Goal: Use online tool/utility: Utilize a website feature to perform a specific function

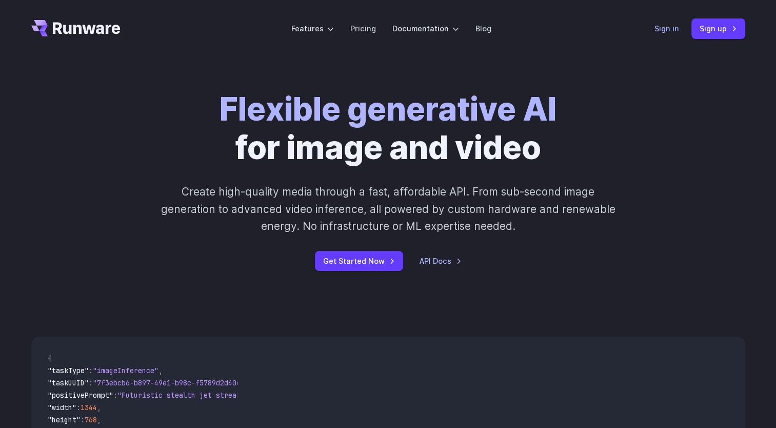
click at [667, 27] on link "Sign in" at bounding box center [666, 29] width 25 height 12
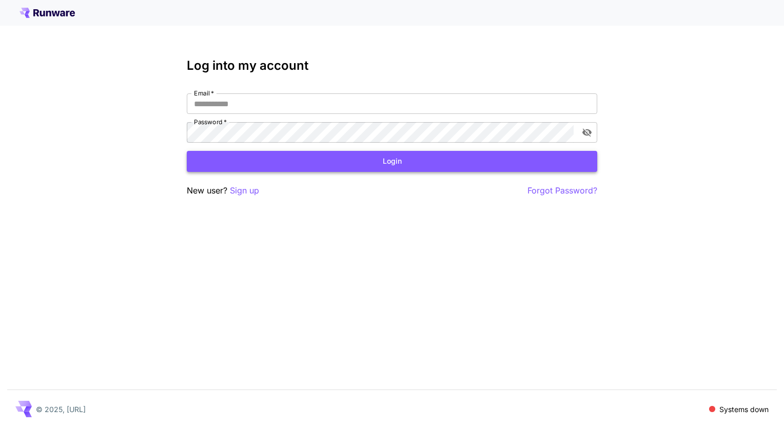
type input "**********"
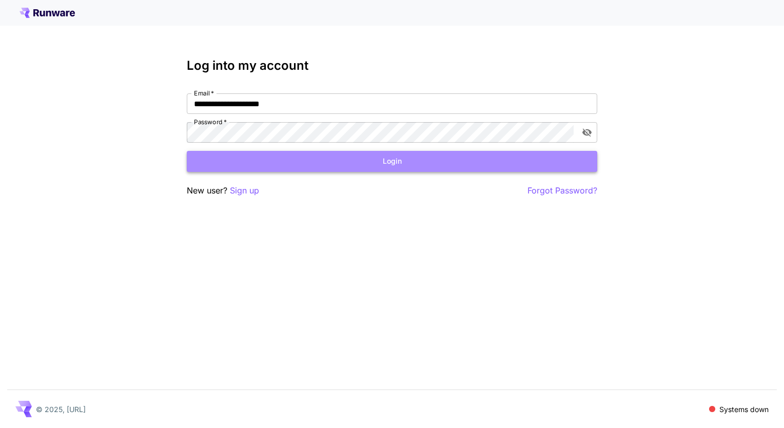
click at [414, 163] on button "Login" at bounding box center [392, 161] width 410 height 21
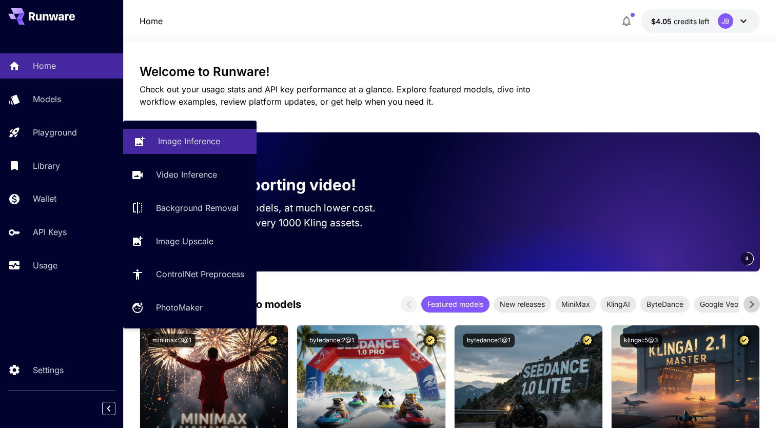
click at [167, 138] on p "Image Inference" at bounding box center [189, 141] width 62 height 12
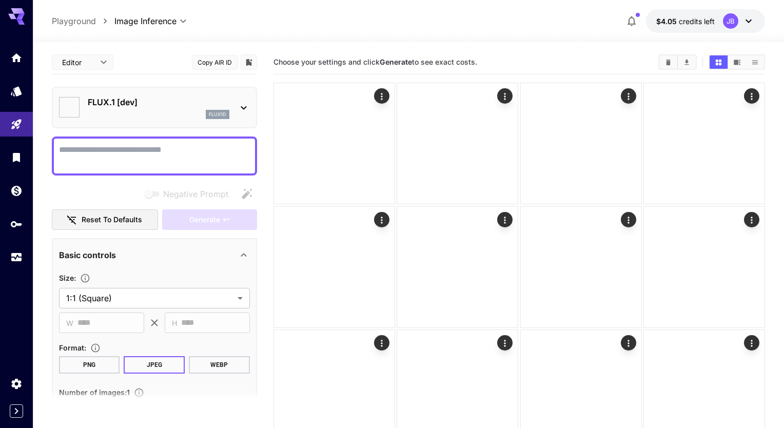
type input "**********"
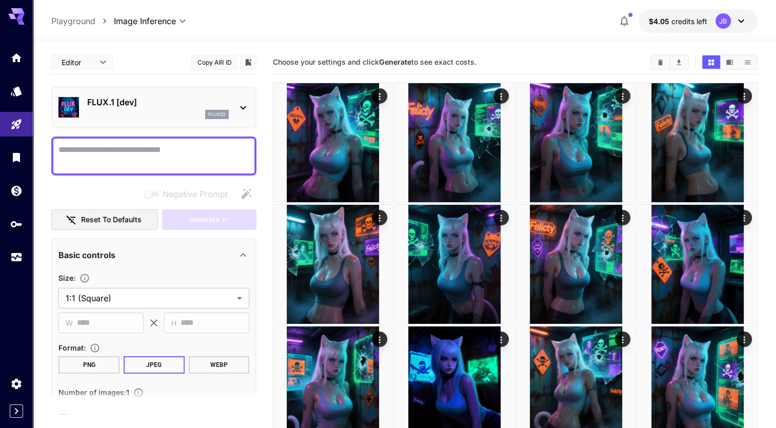
click at [174, 107] on p "FLUX.1 [dev]" at bounding box center [158, 102] width 142 height 12
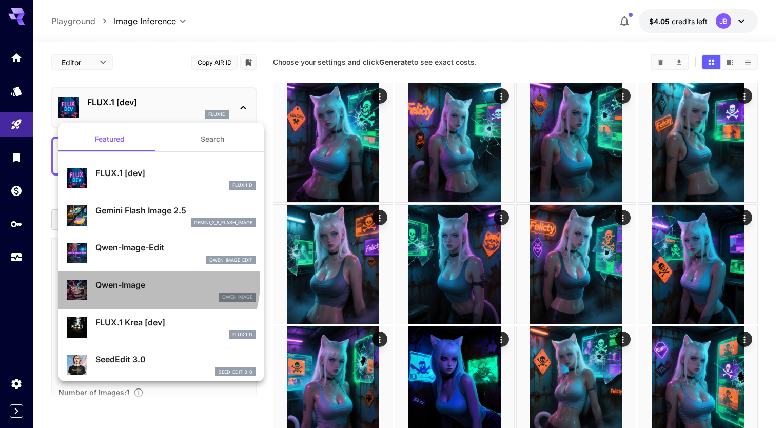
click at [151, 282] on p "Qwen-Image" at bounding box center [175, 284] width 160 height 12
type input "**"
type input "***"
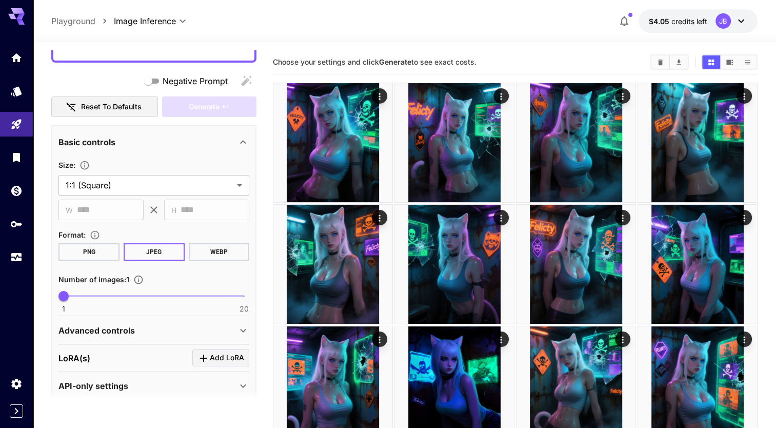
scroll to position [123, 0]
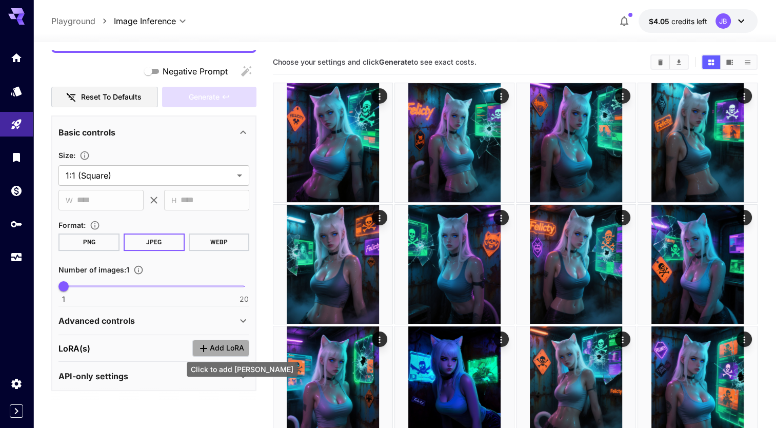
click at [219, 342] on span "Add LoRA" at bounding box center [227, 348] width 34 height 13
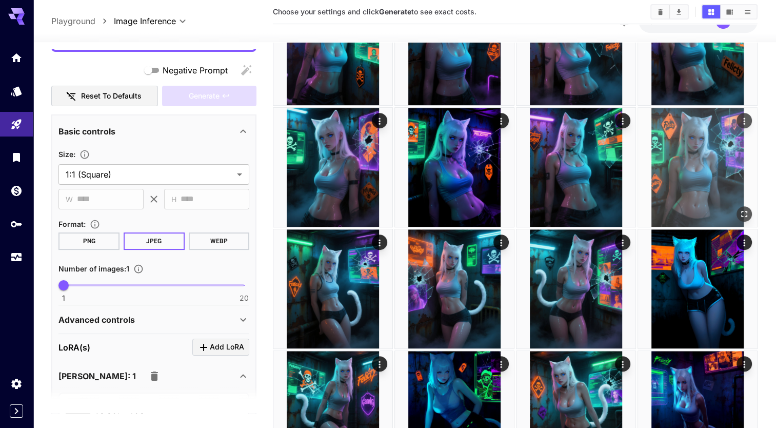
scroll to position [0, 0]
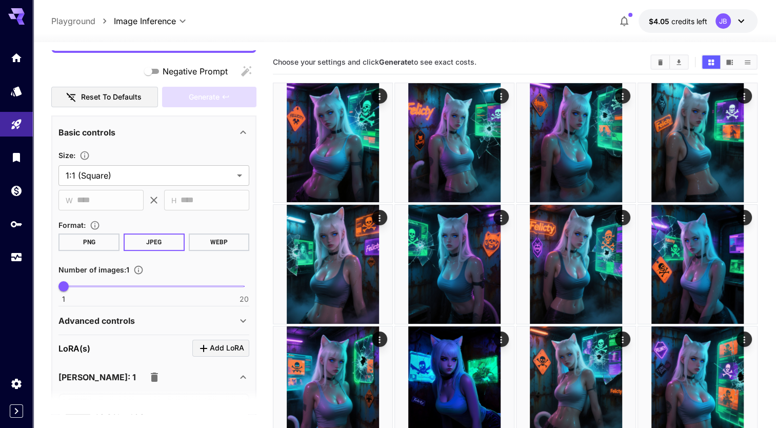
click at [238, 383] on div "[PERSON_NAME]: 1" at bounding box center [153, 377] width 191 height 25
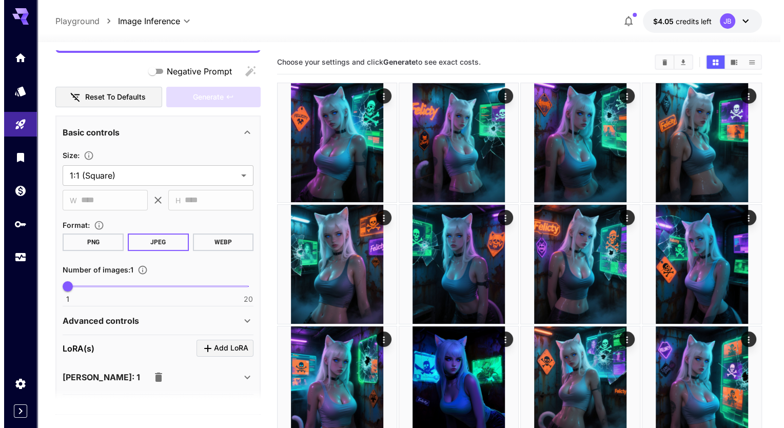
scroll to position [155, 0]
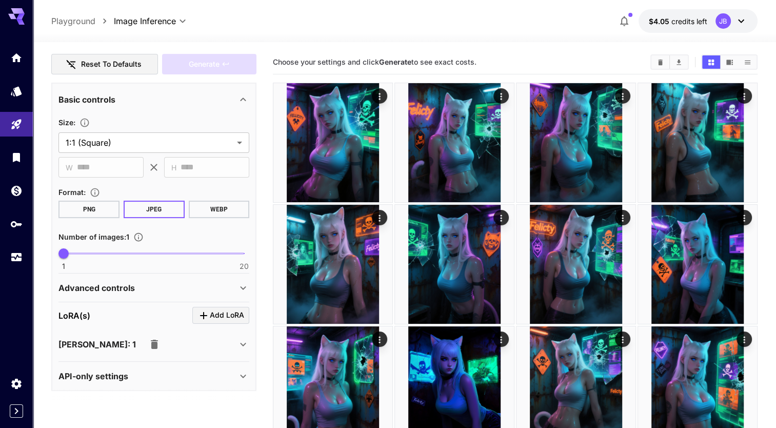
click at [170, 337] on div "[PERSON_NAME]: 1" at bounding box center [147, 344] width 178 height 21
click at [222, 375] on div "Select model" at bounding box center [146, 378] width 160 height 25
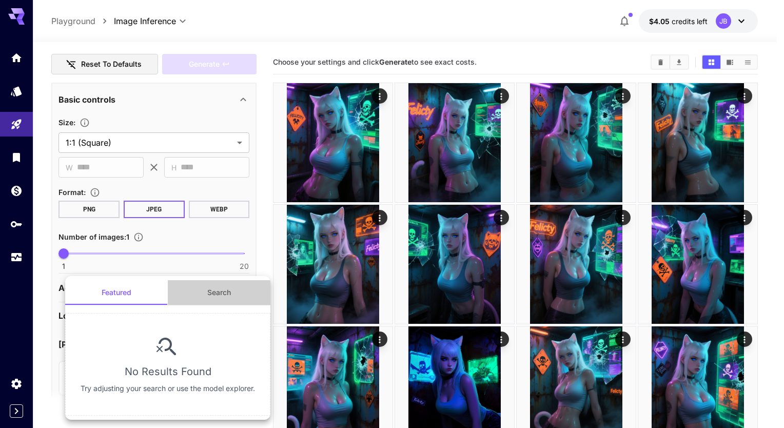
click at [217, 296] on button "Search" at bounding box center [219, 292] width 103 height 25
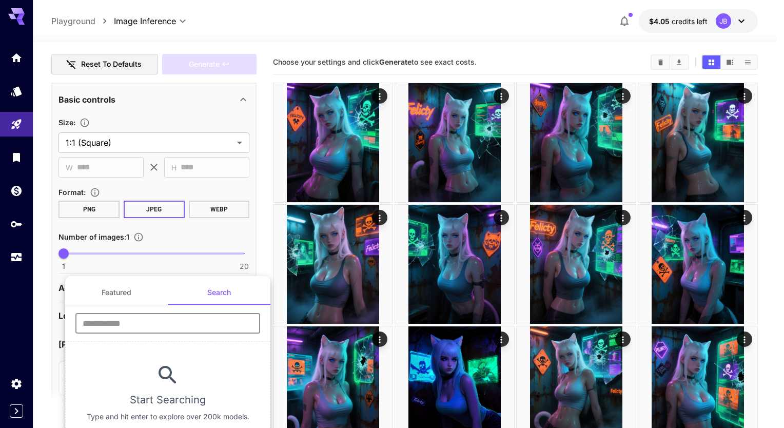
click at [199, 322] on input "text" at bounding box center [167, 323] width 185 height 21
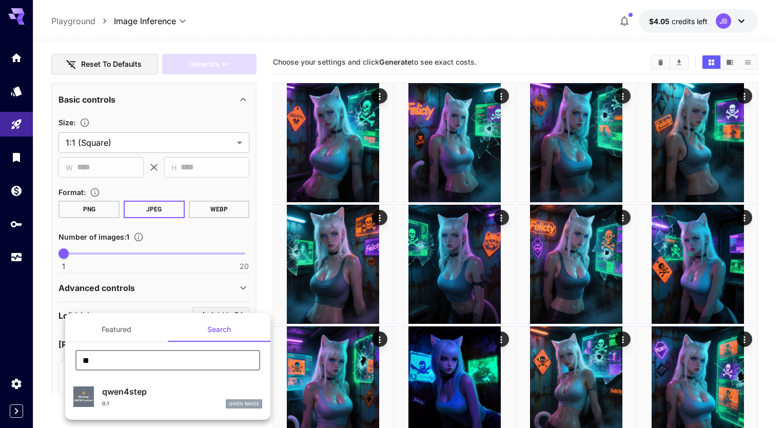
type input "*"
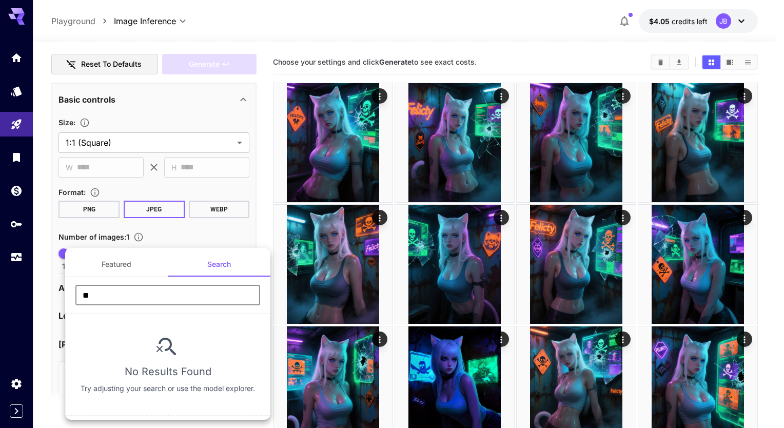
type input "*"
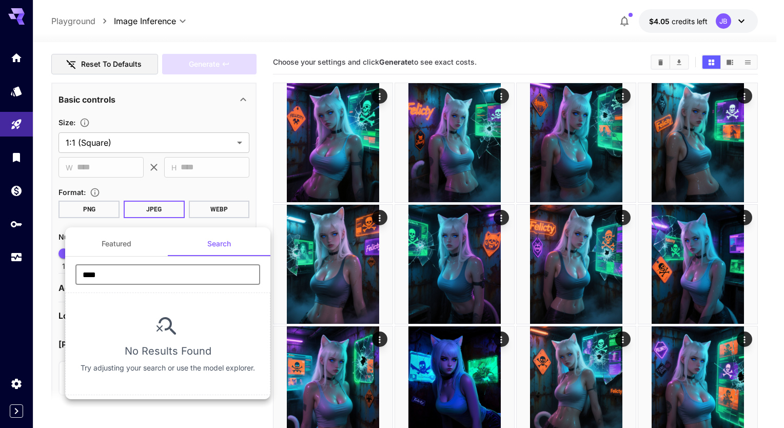
type input "****"
click at [17, 161] on div at bounding box center [392, 214] width 784 height 428
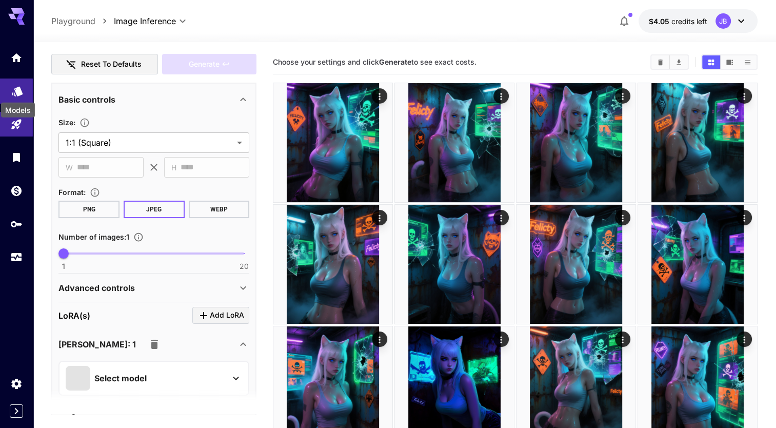
click at [21, 90] on icon "Models" at bounding box center [17, 90] width 11 height 10
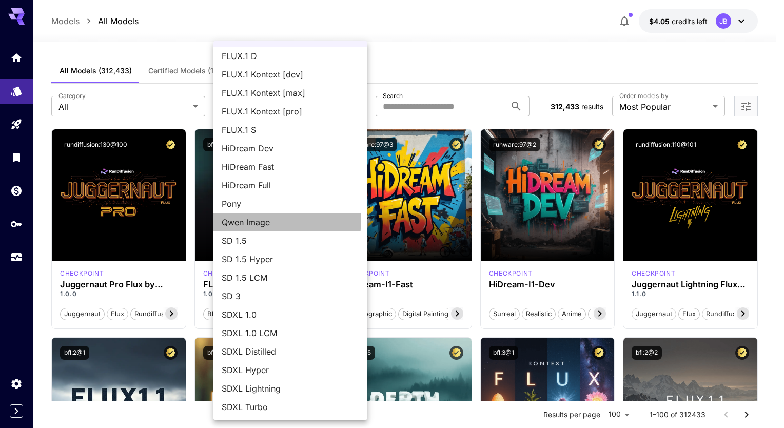
click at [256, 218] on span "Qwen Image" at bounding box center [290, 222] width 137 height 12
type input "**********"
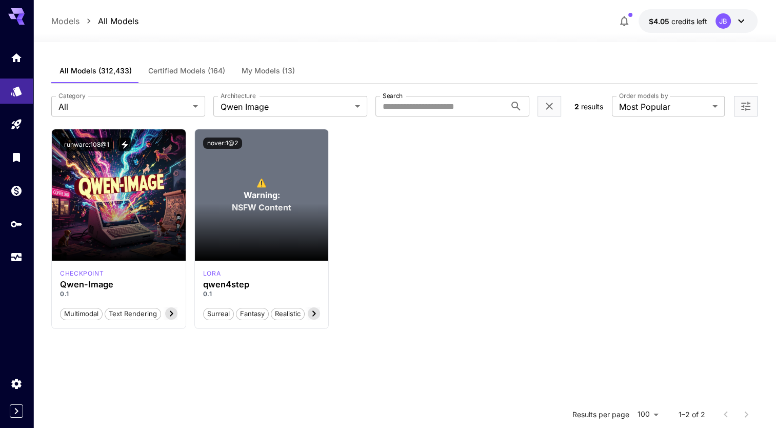
click at [256, 218] on section at bounding box center [262, 231] width 134 height 57
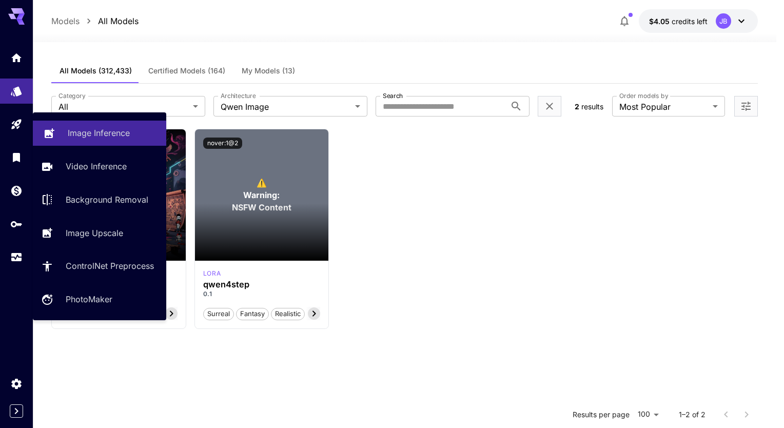
click at [80, 128] on p "Image Inference" at bounding box center [99, 133] width 62 height 12
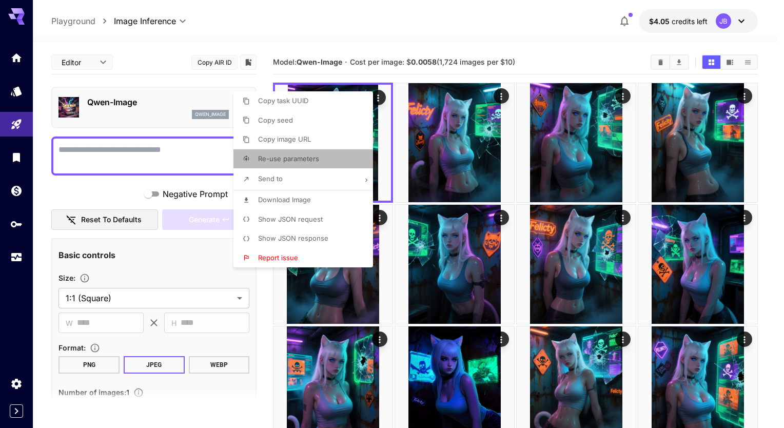
click at [290, 163] on p "Re-use parameters" at bounding box center [288, 159] width 61 height 10
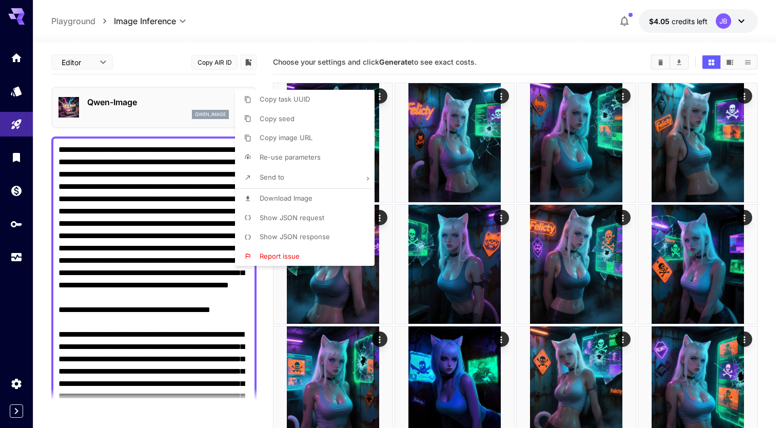
click at [163, 169] on div at bounding box center [392, 214] width 784 height 428
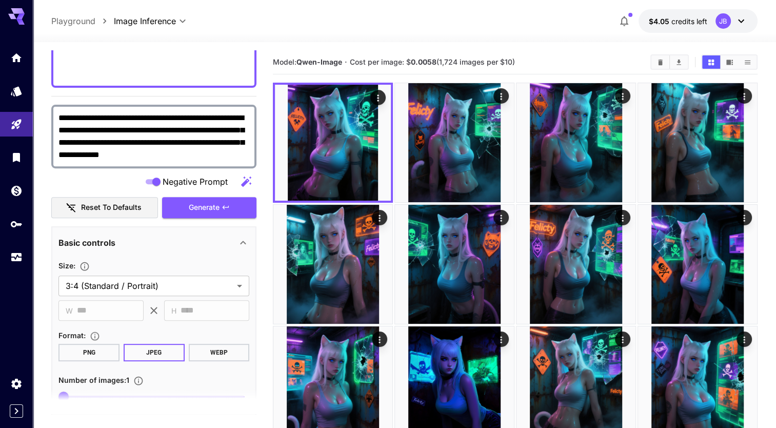
scroll to position [493, 0]
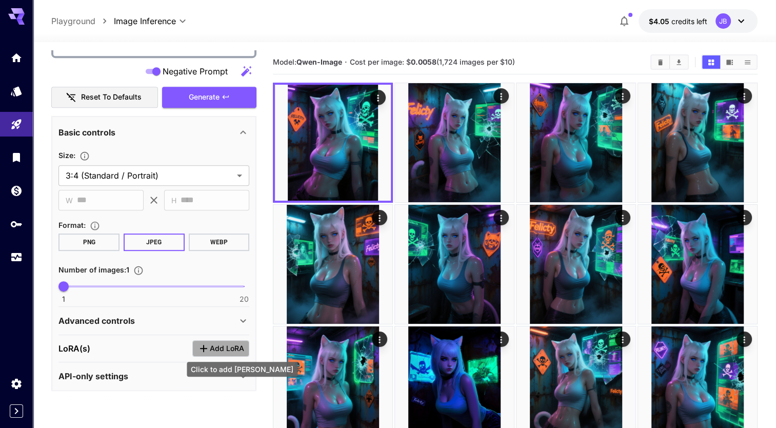
click at [224, 342] on span "Add LoRA" at bounding box center [227, 348] width 34 height 13
click at [246, 372] on icon at bounding box center [243, 377] width 12 height 12
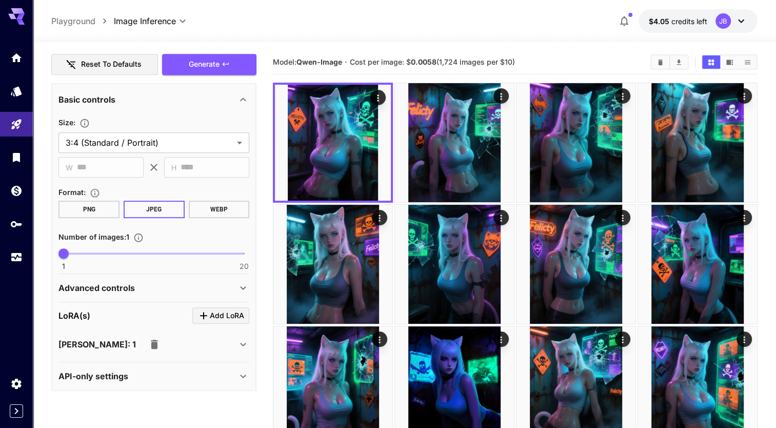
click at [246, 348] on icon at bounding box center [243, 344] width 12 height 12
click at [162, 379] on div "Select model" at bounding box center [146, 378] width 160 height 25
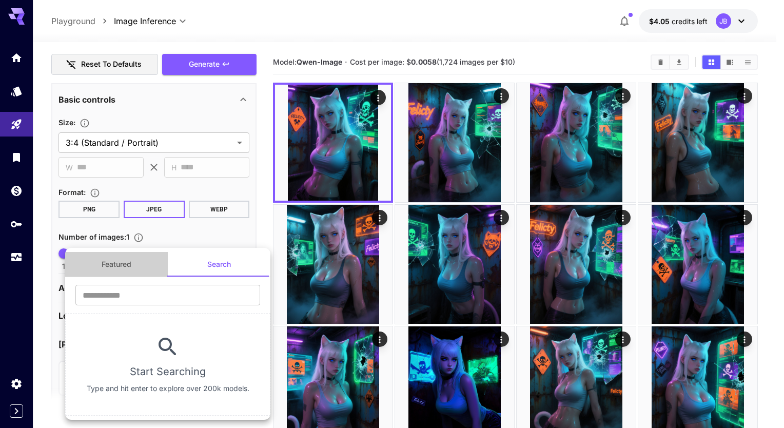
click at [119, 262] on button "Featured" at bounding box center [116, 264] width 103 height 25
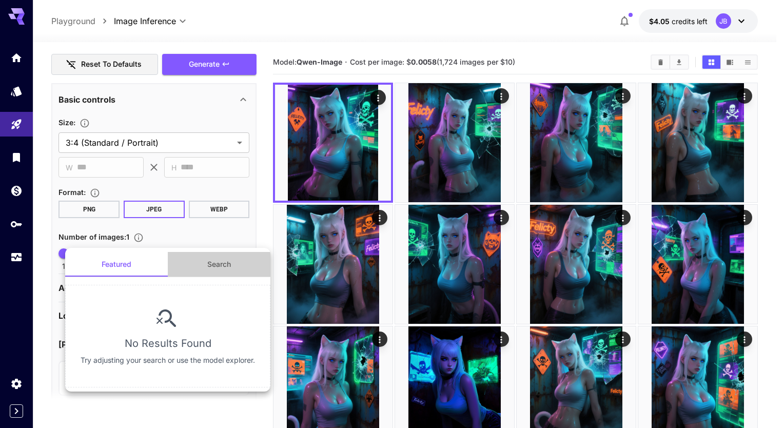
click at [218, 267] on button "Search" at bounding box center [219, 264] width 103 height 25
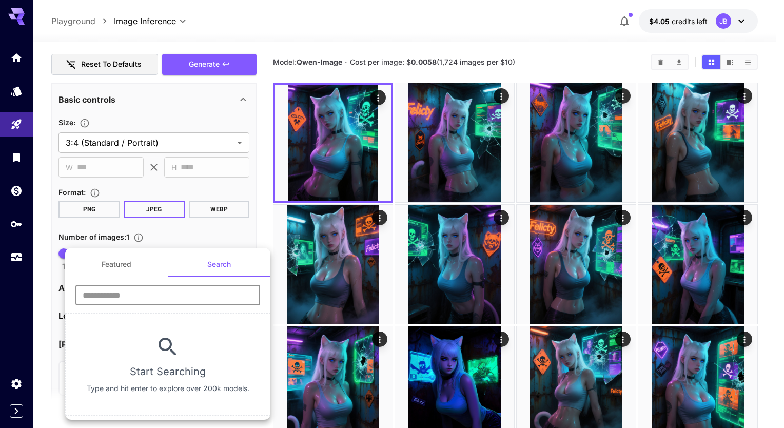
click at [197, 294] on input "text" at bounding box center [167, 295] width 185 height 21
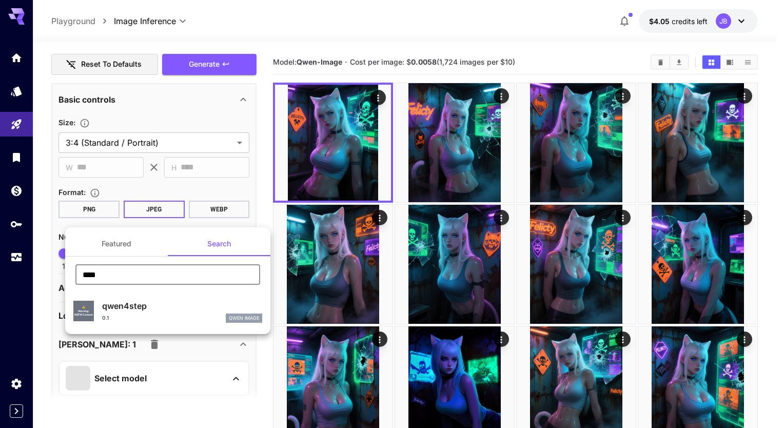
type input "****"
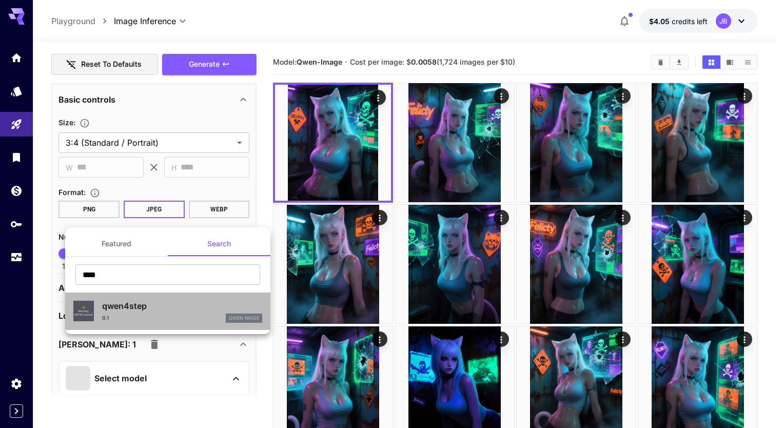
click at [158, 313] on div "qwen4step 0.1 Qwen Image" at bounding box center [182, 310] width 160 height 23
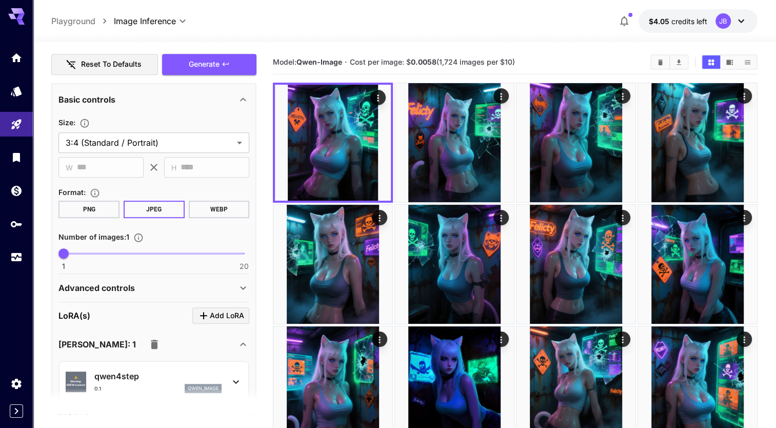
scroll to position [484, 0]
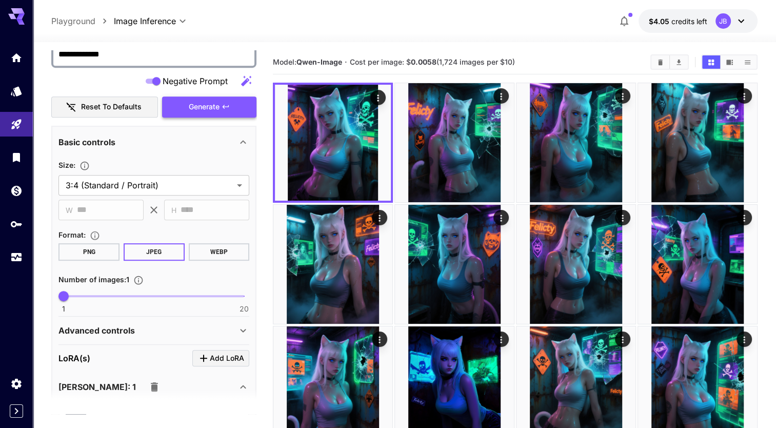
click at [195, 113] on button "Generate" at bounding box center [209, 106] width 94 height 21
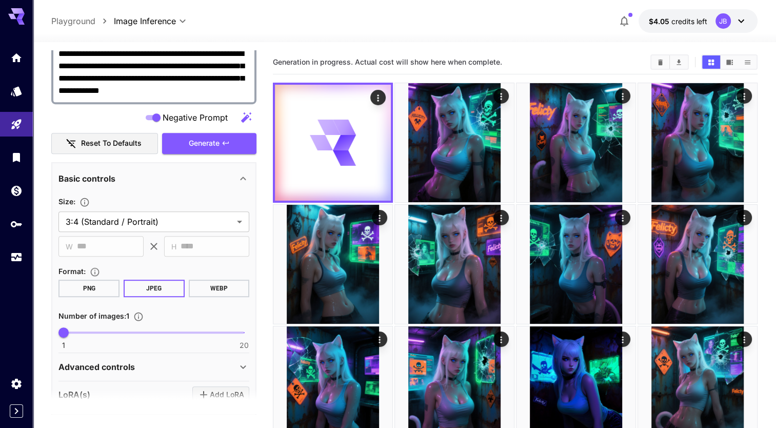
scroll to position [446, 0]
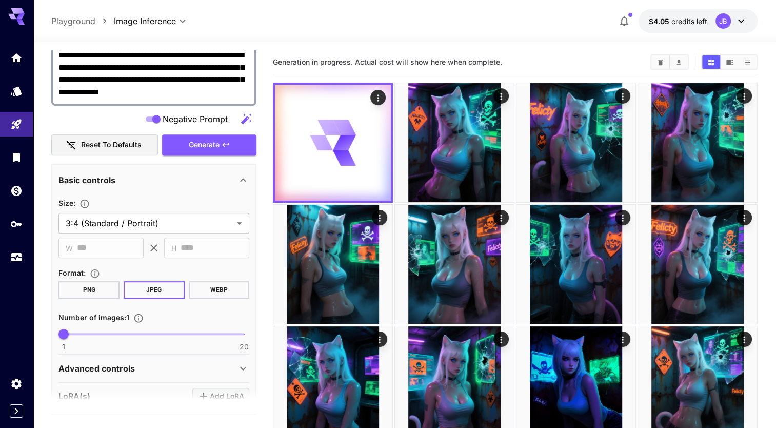
click at [223, 84] on textarea "**********" at bounding box center [153, 73] width 191 height 49
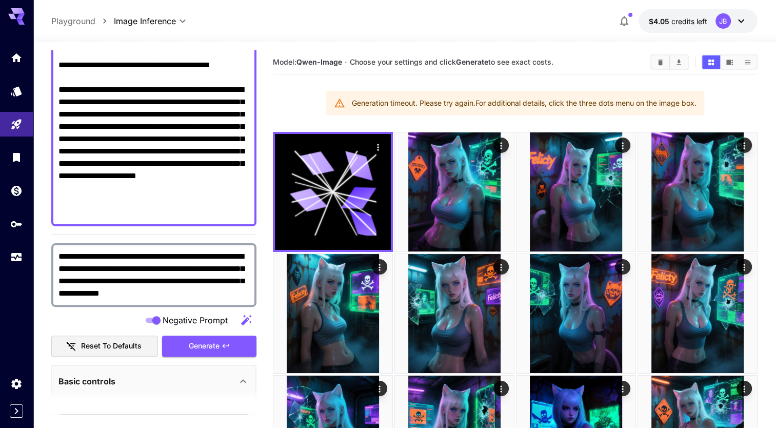
scroll to position [235, 0]
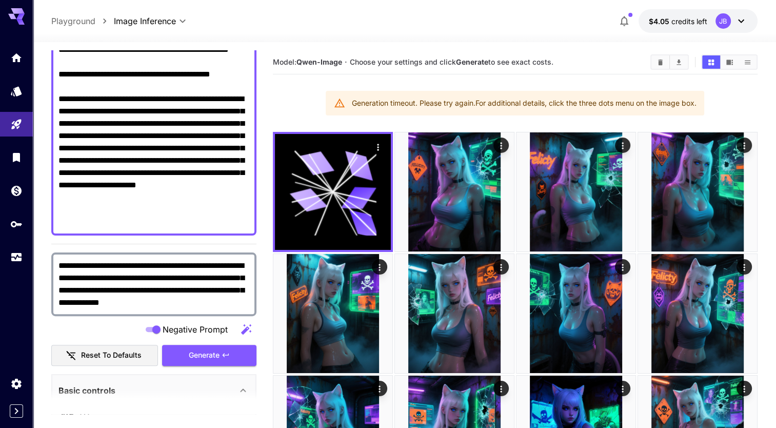
click at [145, 127] on textarea "Negative Prompt" at bounding box center [153, 68] width 191 height 320
type textarea "**********"
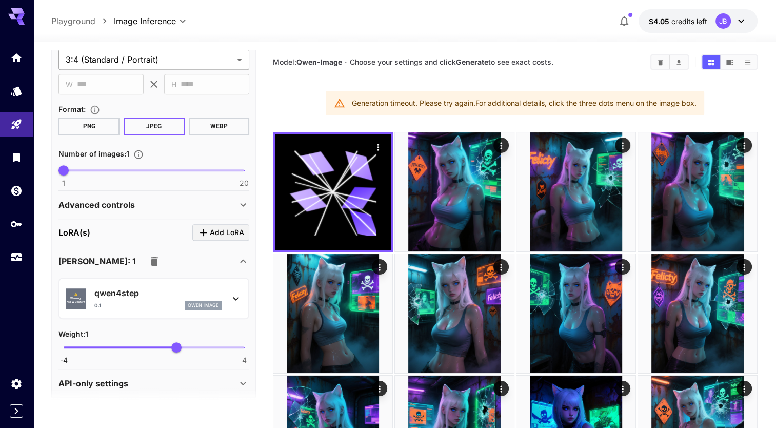
scroll to position [615, 0]
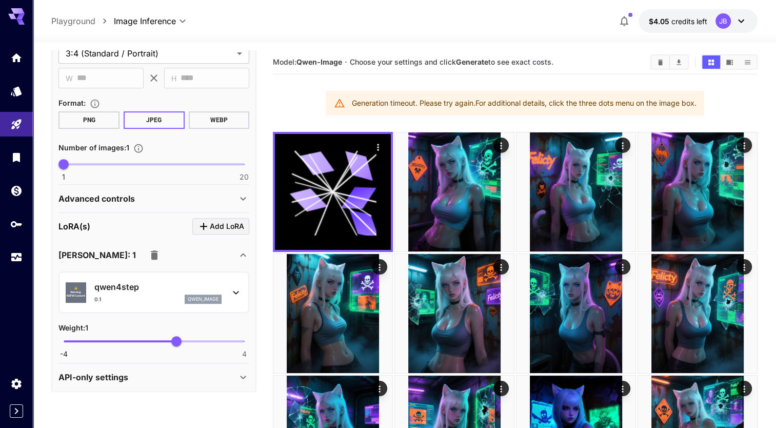
click at [237, 286] on icon at bounding box center [236, 292] width 12 height 12
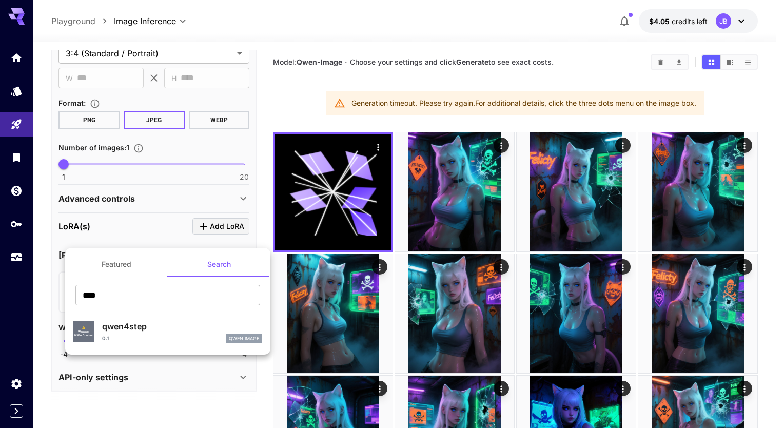
click at [148, 237] on div at bounding box center [392, 214] width 784 height 428
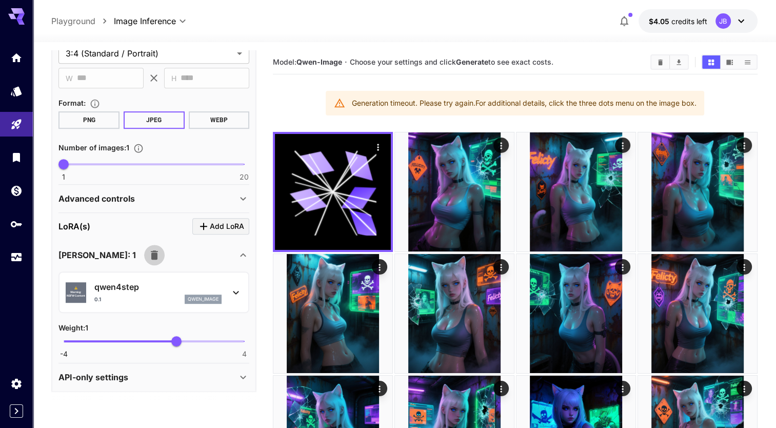
click at [151, 255] on icon "button" at bounding box center [154, 254] width 7 height 9
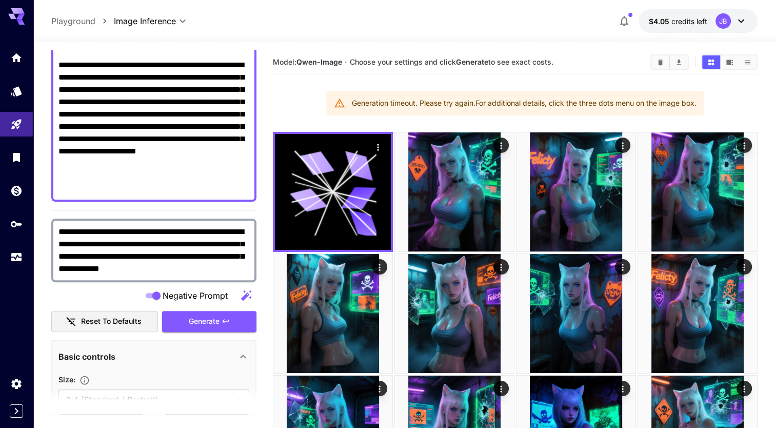
scroll to position [273, 0]
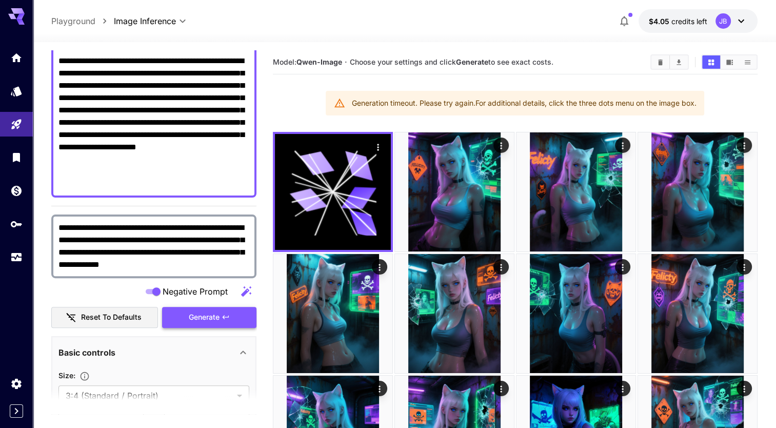
click at [203, 316] on span "Generate" at bounding box center [204, 317] width 31 height 13
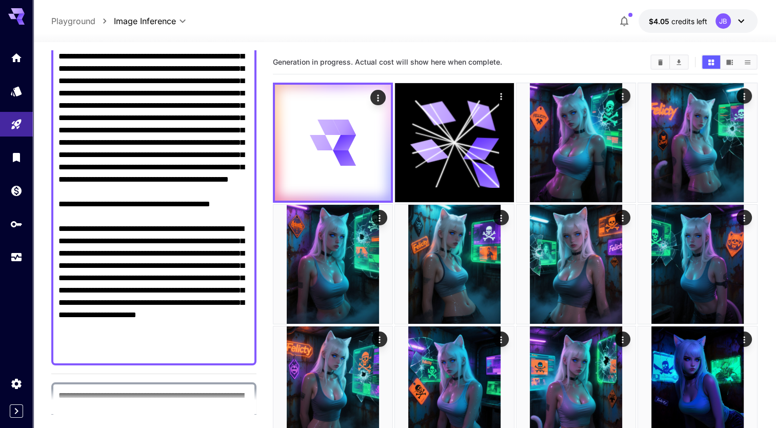
scroll to position [105, 0]
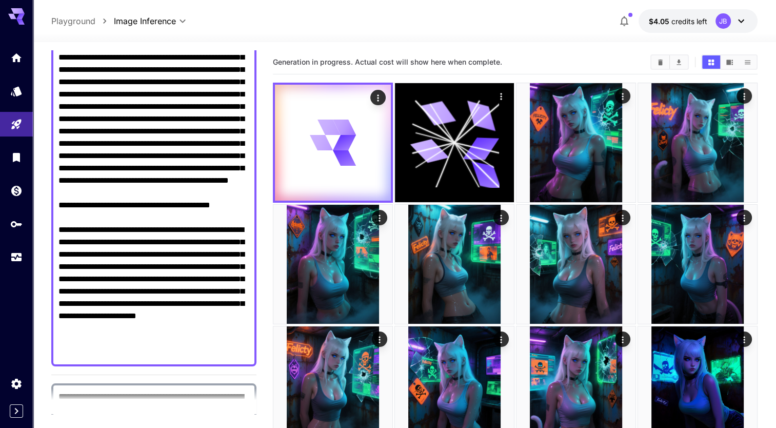
drag, startPoint x: 193, startPoint y: 350, endPoint x: 63, endPoint y: 255, distance: 161.5
click at [63, 255] on textarea "Negative Prompt" at bounding box center [153, 199] width 191 height 320
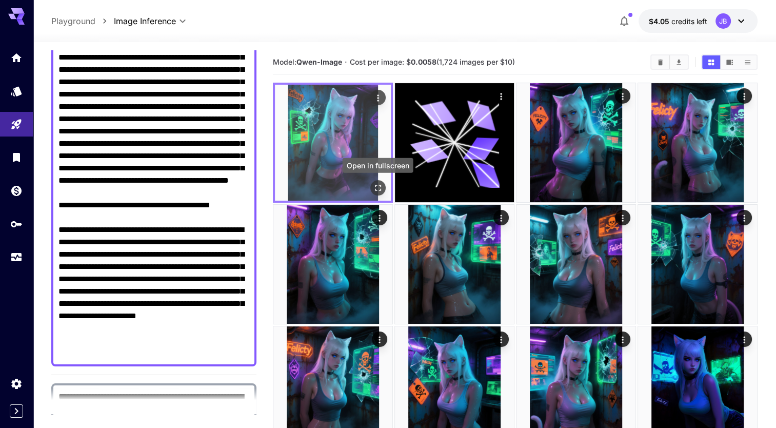
click at [379, 185] on icon "Open in fullscreen" at bounding box center [378, 188] width 6 height 6
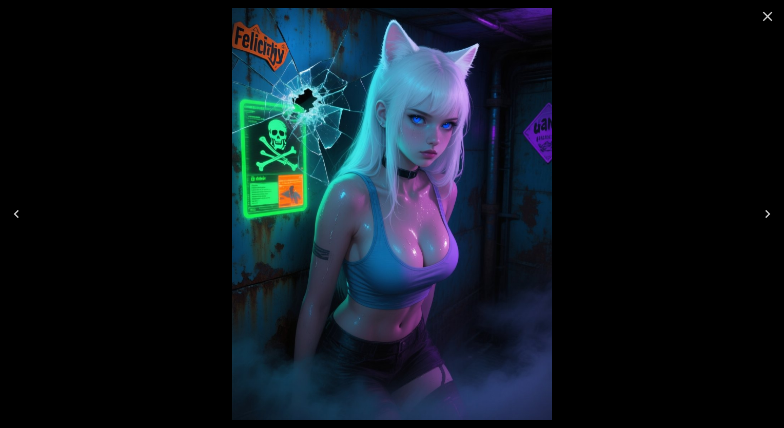
click at [767, 15] on icon "Close" at bounding box center [768, 17] width 10 height 10
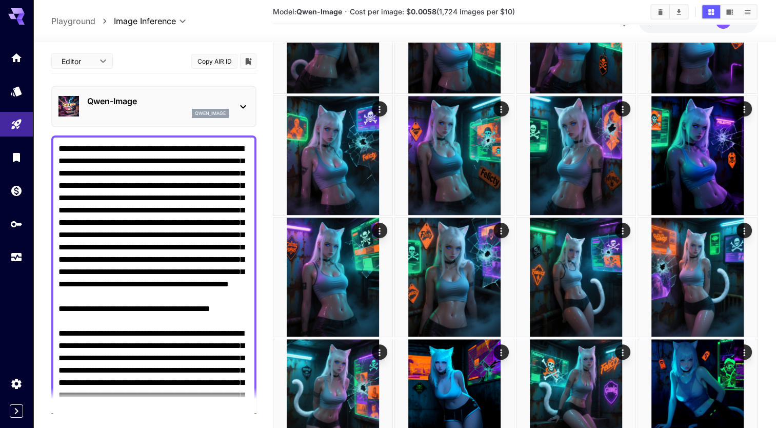
scroll to position [493, 0]
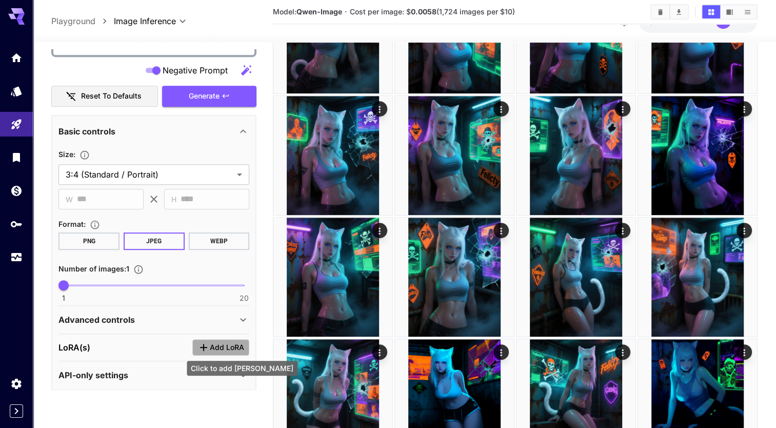
click at [211, 347] on span "Add LoRA" at bounding box center [227, 347] width 34 height 13
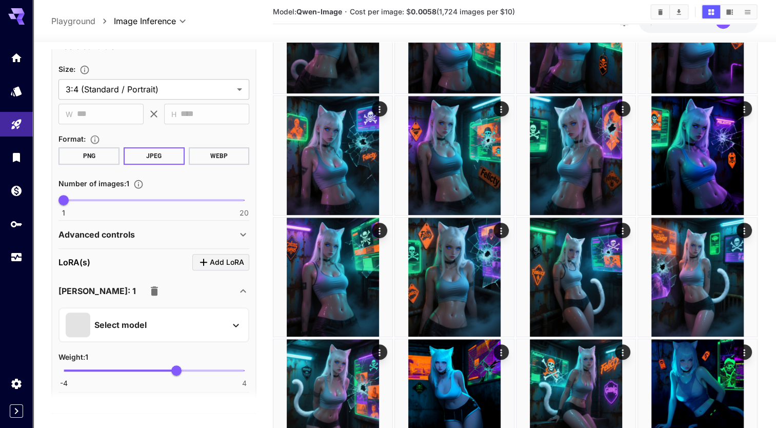
scroll to position [579, 0]
click at [204, 325] on div "Select model" at bounding box center [146, 324] width 160 height 25
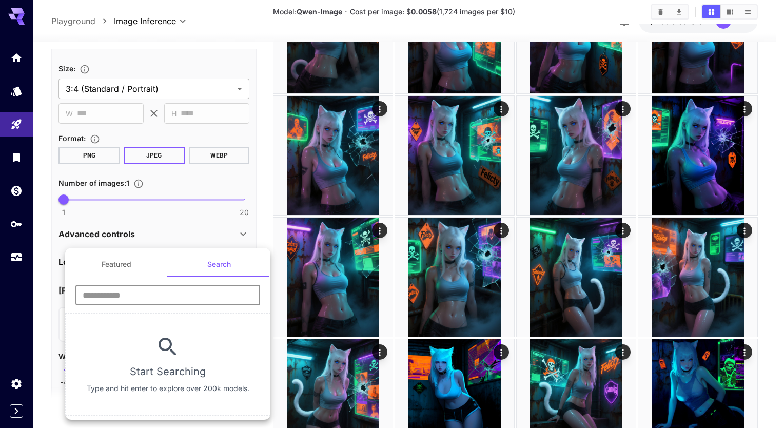
click at [182, 293] on input "text" at bounding box center [167, 295] width 185 height 21
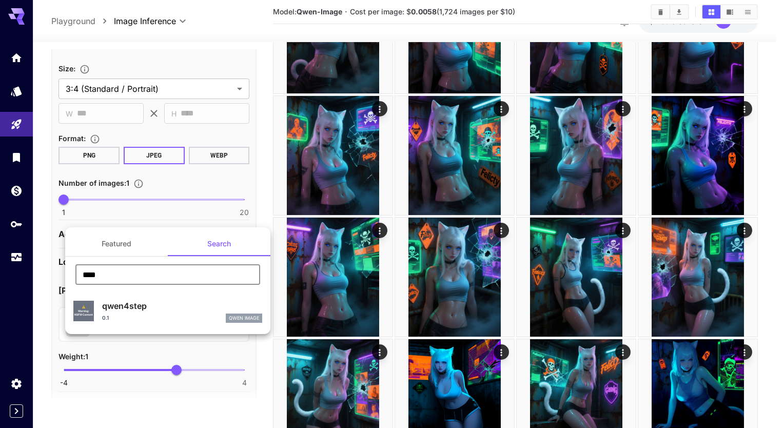
type input "****"
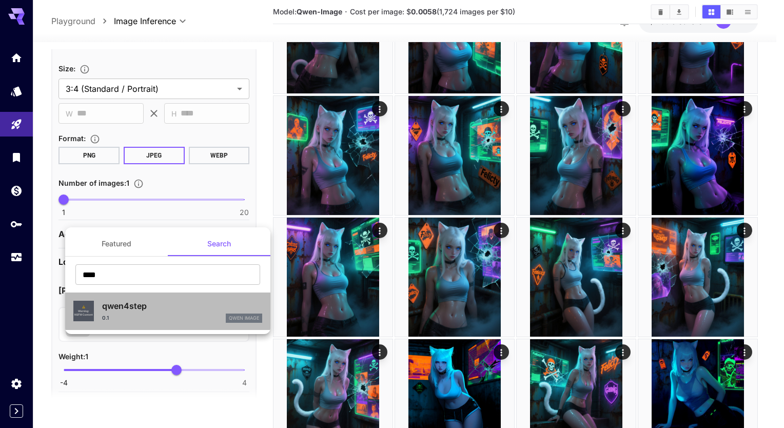
click at [171, 307] on p "qwen4step" at bounding box center [182, 305] width 160 height 12
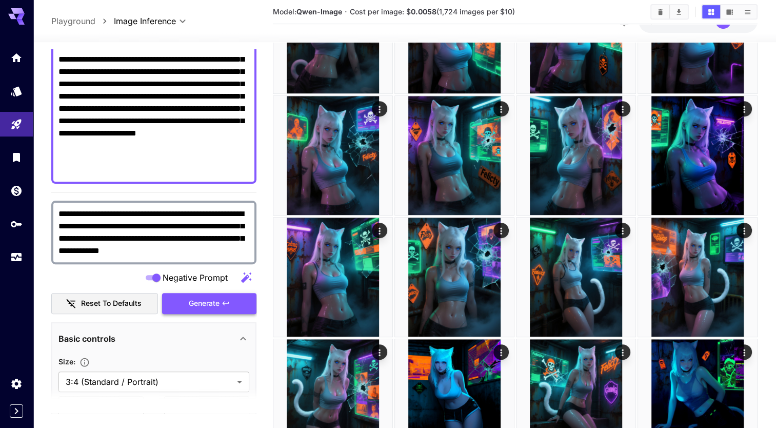
scroll to position [289, 0]
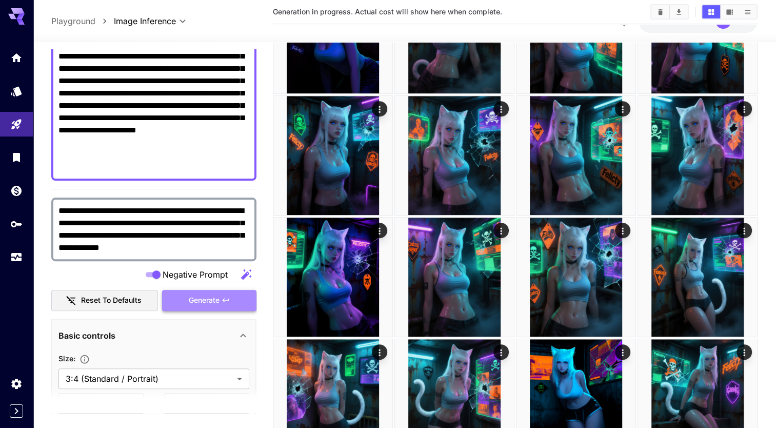
click at [205, 306] on button "Generate" at bounding box center [209, 300] width 94 height 21
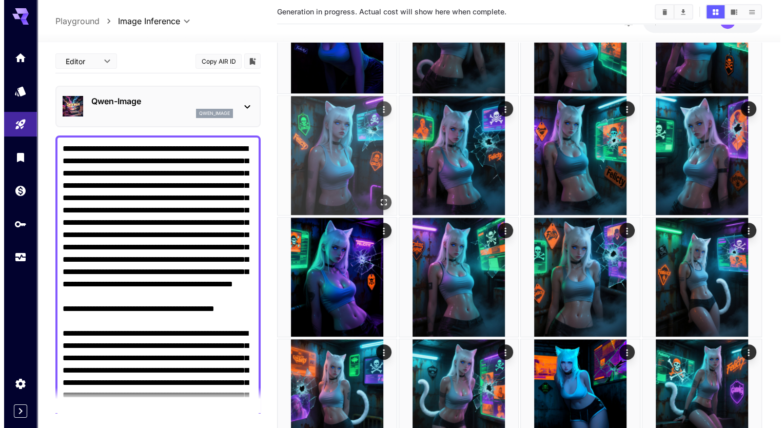
scroll to position [0, 0]
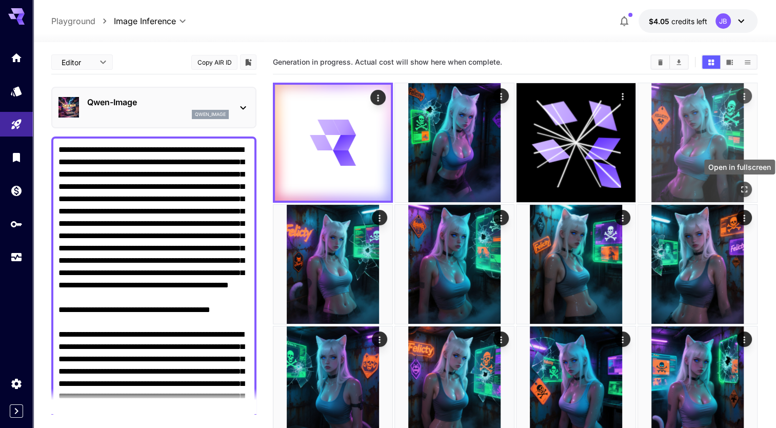
click at [741, 186] on icon "Open in fullscreen" at bounding box center [744, 189] width 6 height 6
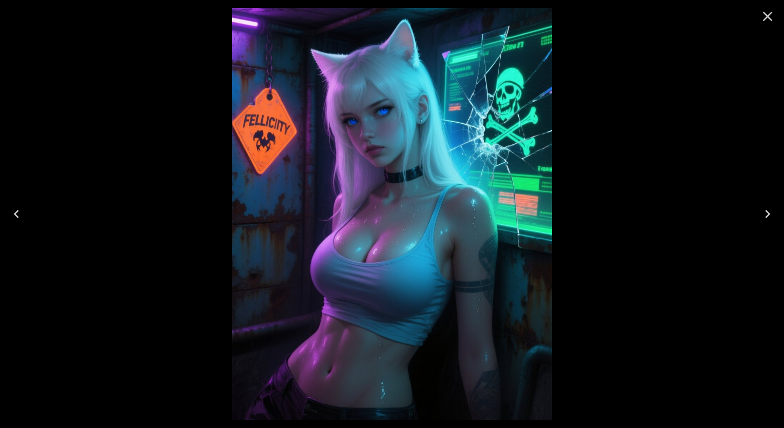
click at [767, 10] on icon "Close" at bounding box center [767, 16] width 16 height 16
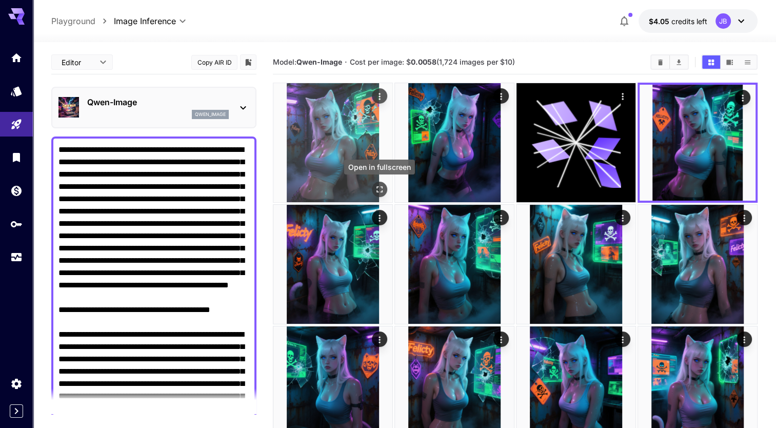
click at [379, 192] on icon "Open in fullscreen" at bounding box center [379, 189] width 10 height 10
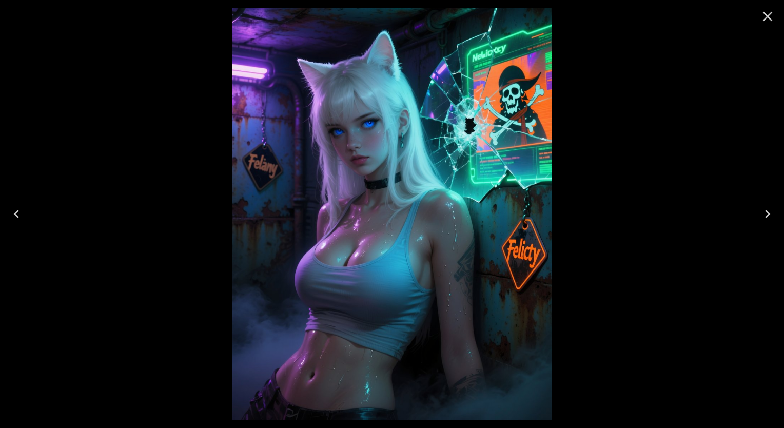
click at [770, 16] on icon "Close" at bounding box center [767, 16] width 16 height 16
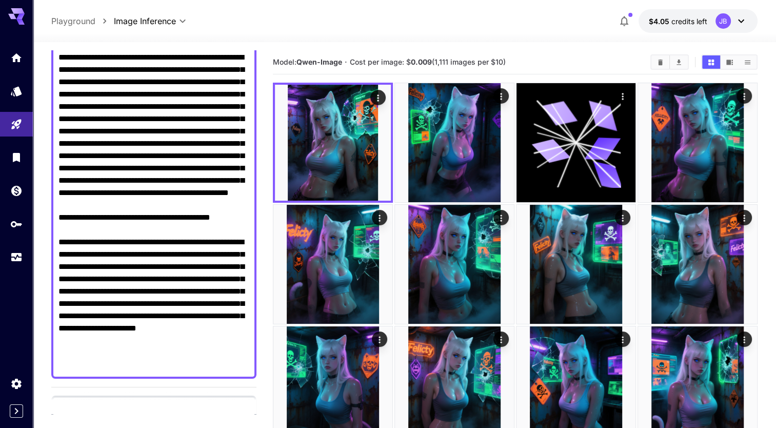
scroll to position [92, 0]
click at [92, 108] on textarea "Negative Prompt" at bounding box center [153, 211] width 191 height 320
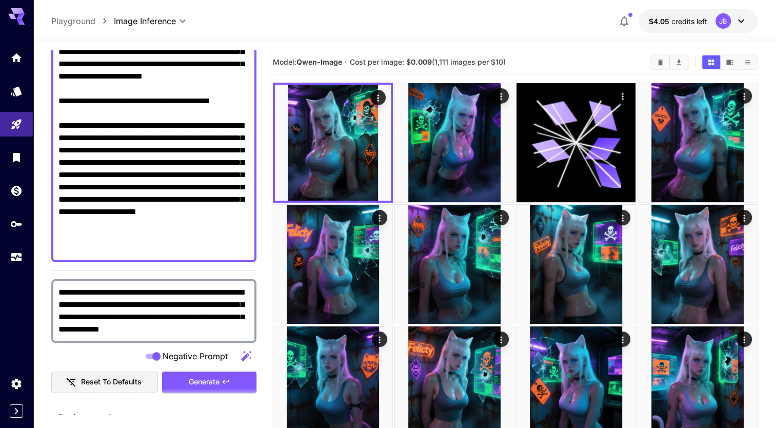
scroll to position [237, 0]
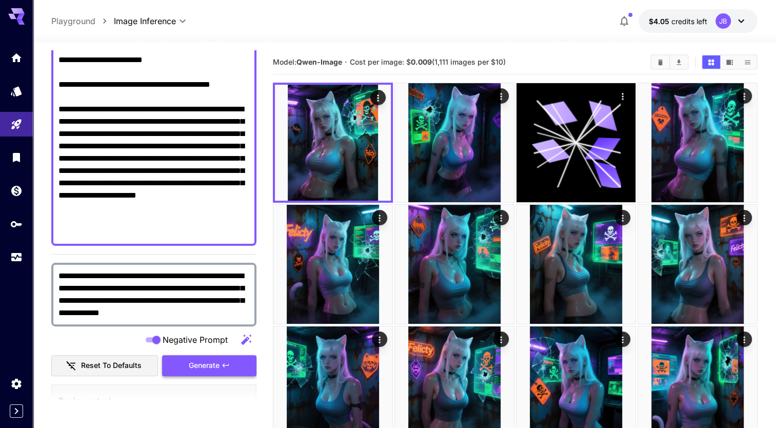
click at [191, 364] on span "Generate" at bounding box center [204, 365] width 31 height 13
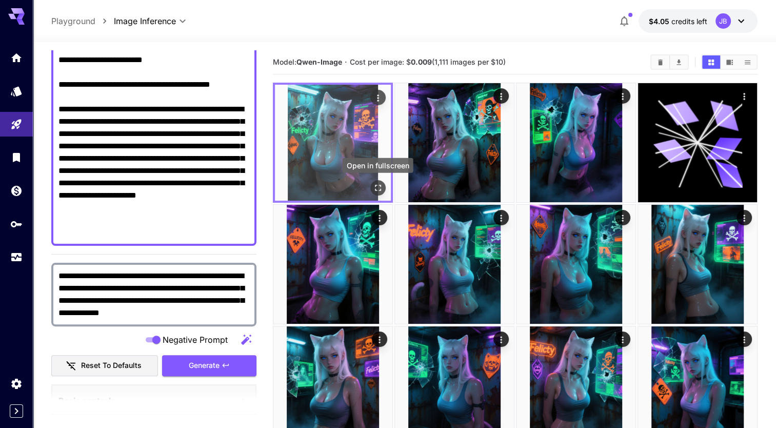
click at [381, 188] on icon "Open in fullscreen" at bounding box center [378, 188] width 10 height 10
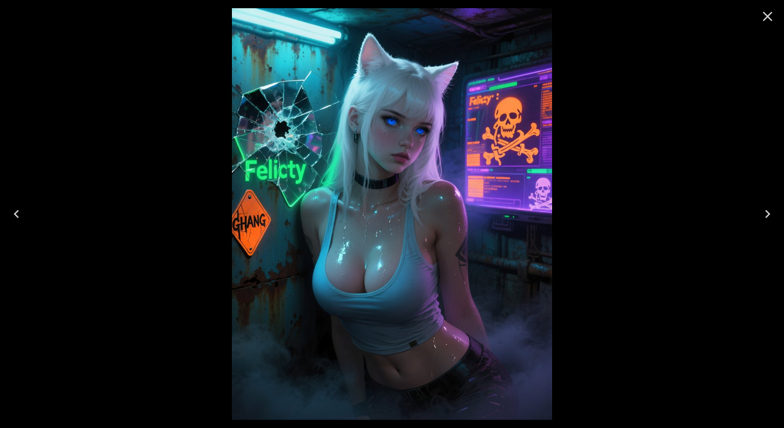
click at [772, 15] on icon "Close" at bounding box center [767, 16] width 16 height 16
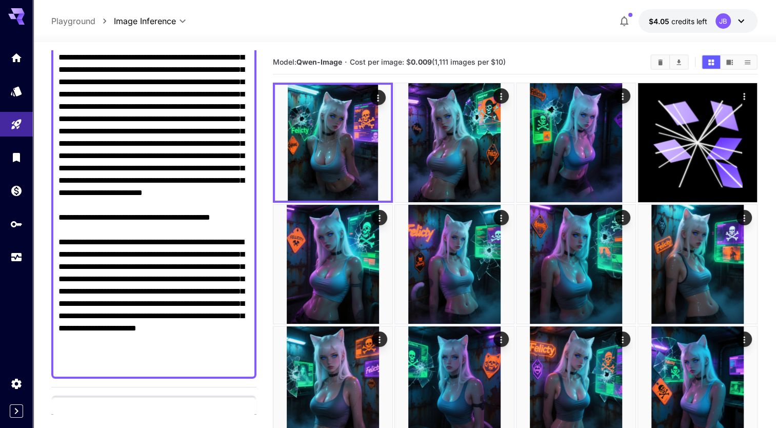
scroll to position [97, 0]
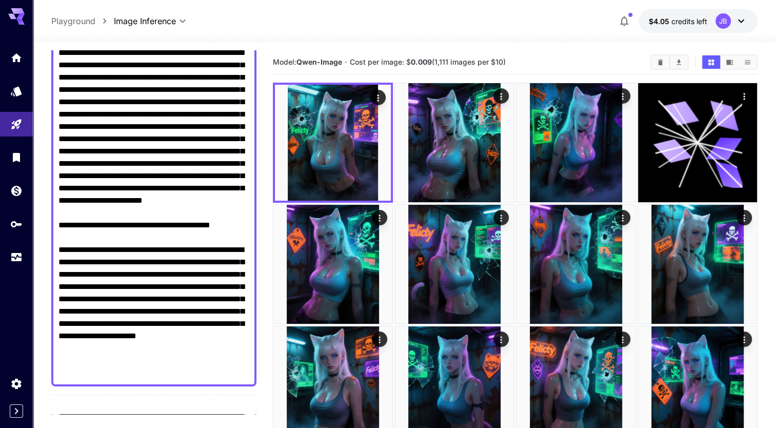
click at [138, 102] on textarea "Negative Prompt" at bounding box center [153, 213] width 191 height 332
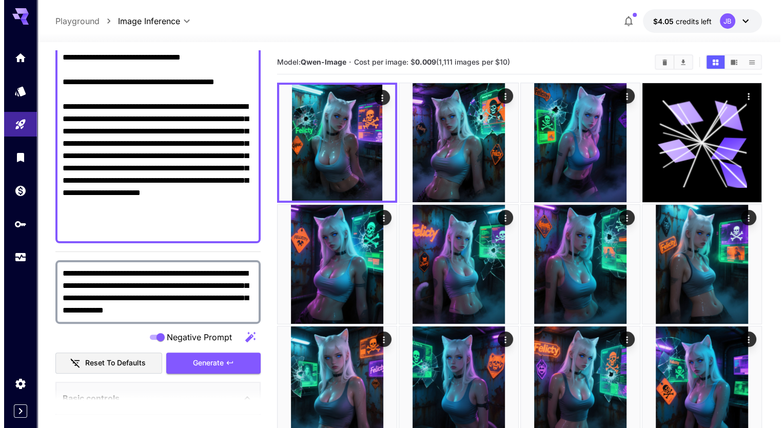
scroll to position [240, 0]
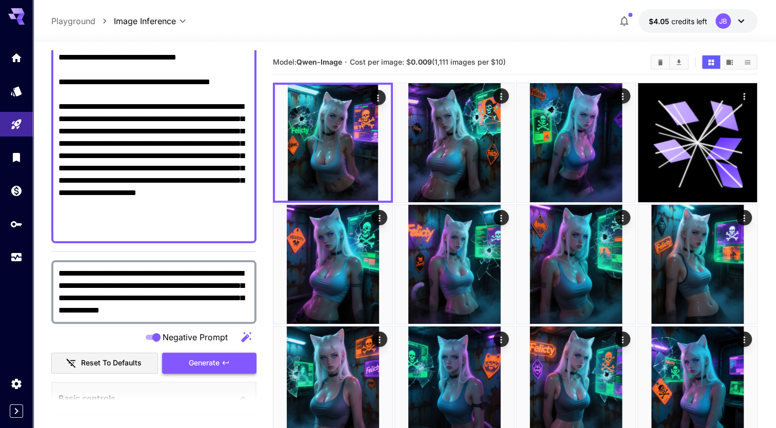
type textarea "**********"
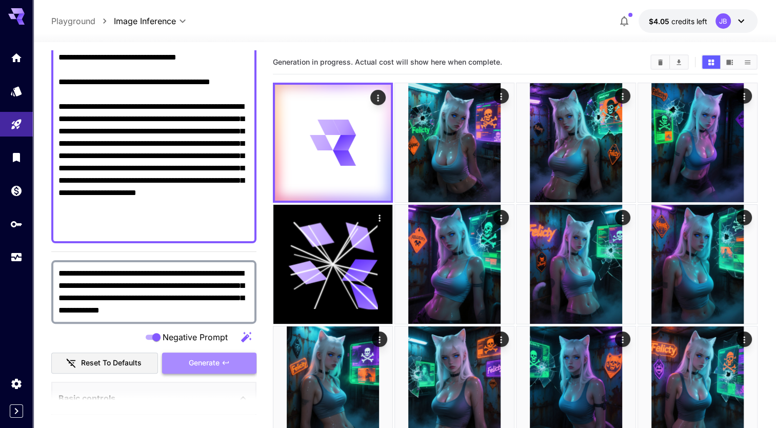
click at [215, 364] on span "Generate" at bounding box center [204, 362] width 31 height 13
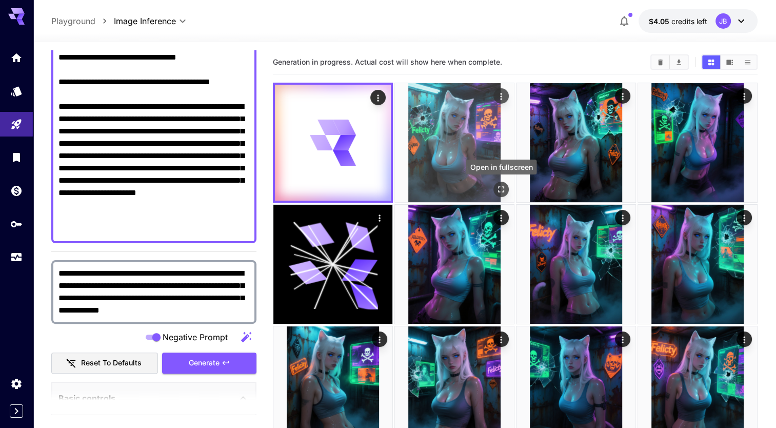
click at [499, 188] on icon "Open in fullscreen" at bounding box center [501, 189] width 10 height 10
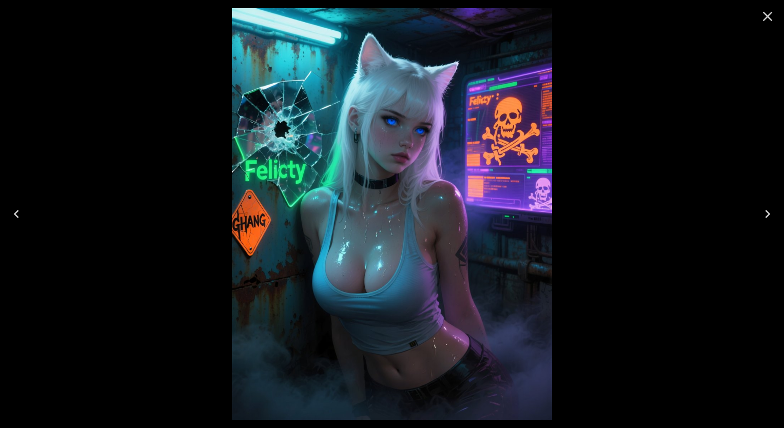
click at [769, 17] on icon "Close" at bounding box center [767, 16] width 16 height 16
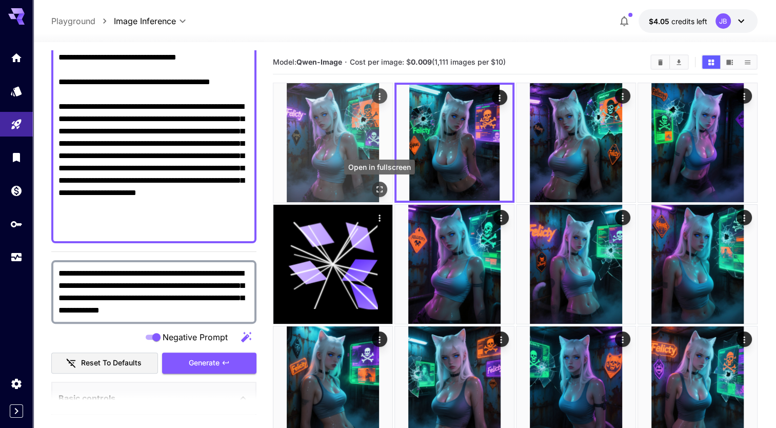
click at [378, 190] on icon "Open in fullscreen" at bounding box center [379, 189] width 10 height 10
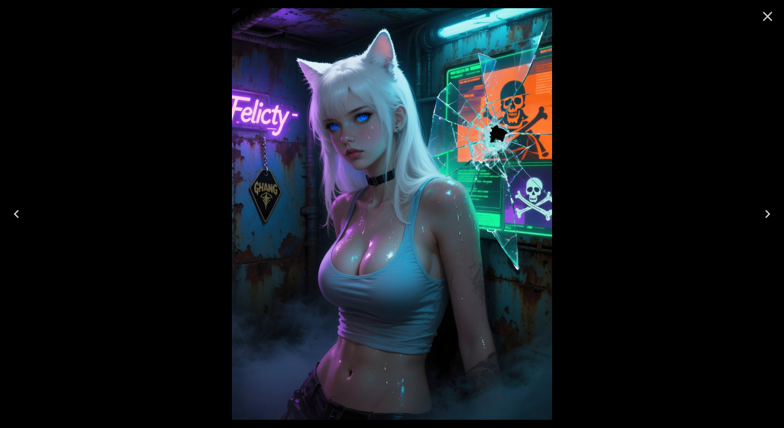
scroll to position [240, 0]
click at [764, 9] on icon "Close" at bounding box center [767, 16] width 16 height 16
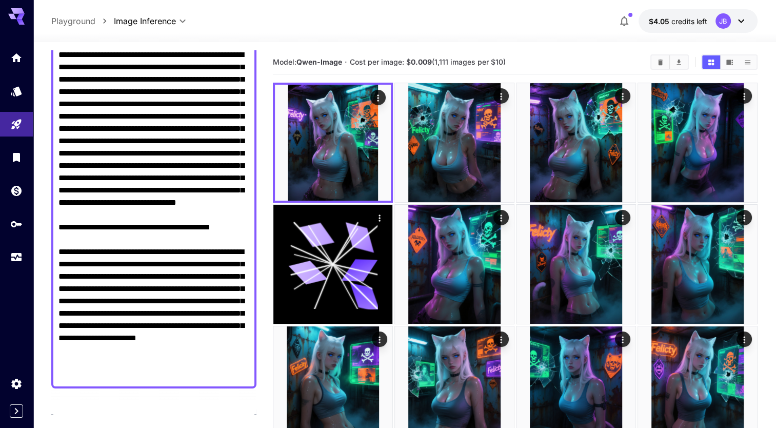
scroll to position [94, 0]
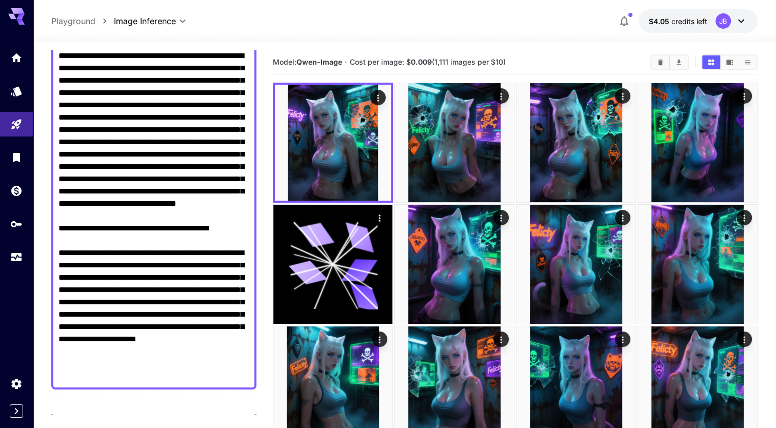
click at [182, 215] on textarea "Negative Prompt" at bounding box center [153, 216] width 191 height 332
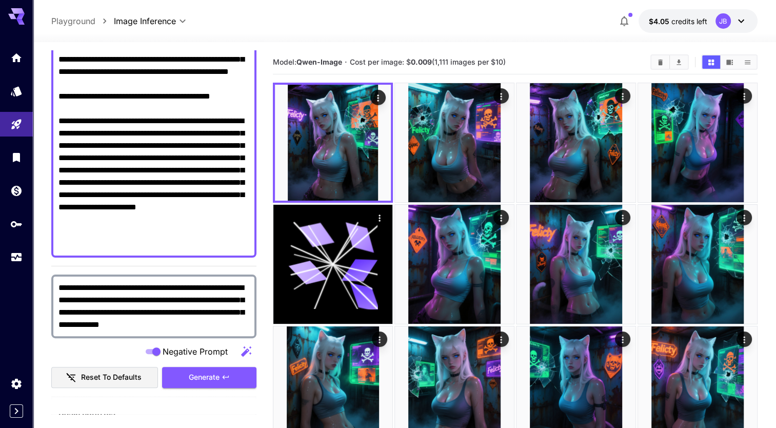
scroll to position [234, 0]
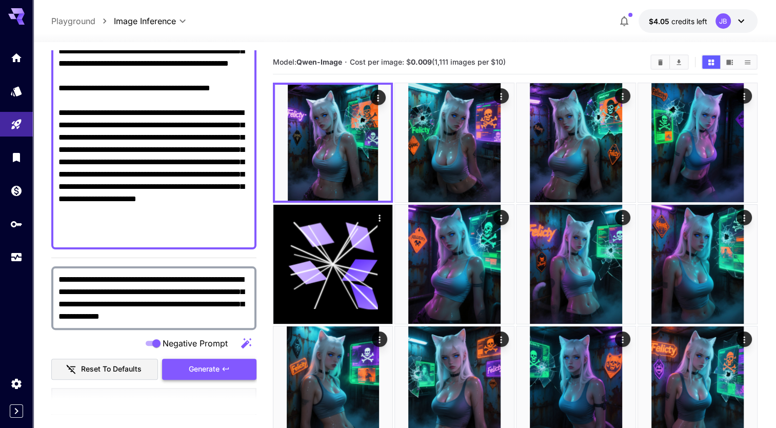
click at [215, 370] on span "Generate" at bounding box center [204, 369] width 31 height 13
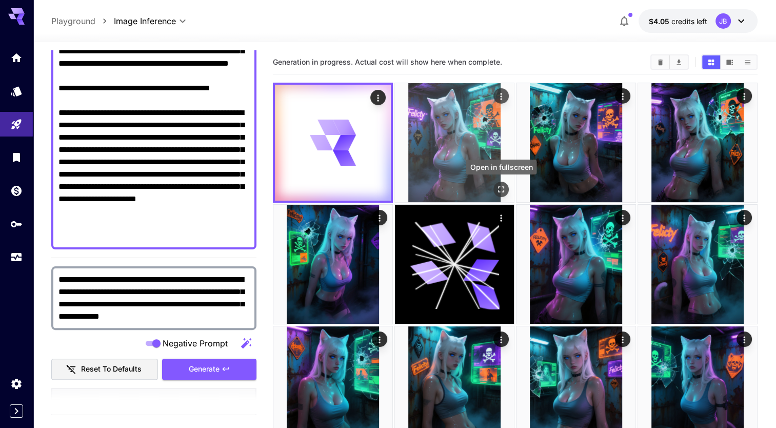
click at [504, 184] on icon "Open in fullscreen" at bounding box center [501, 189] width 10 height 10
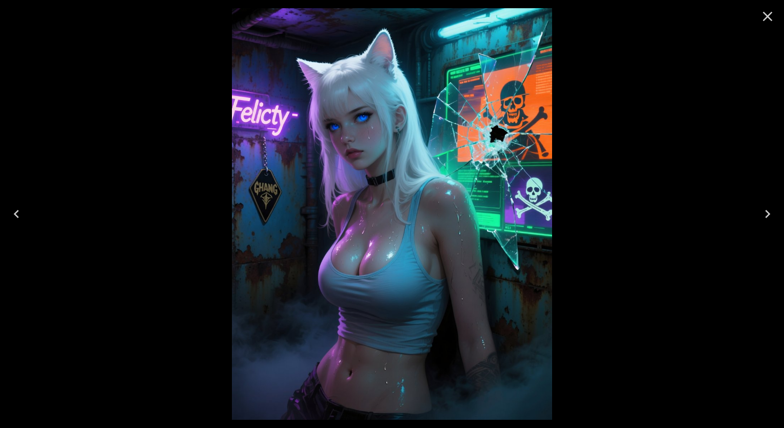
click at [767, 18] on icon "Close" at bounding box center [767, 16] width 16 height 16
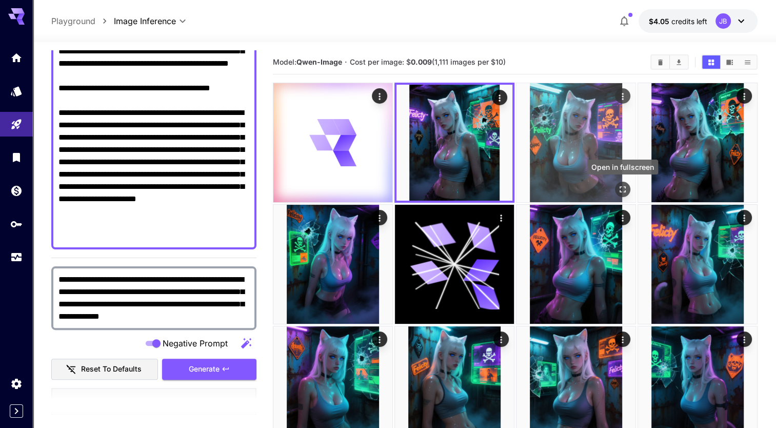
click at [624, 188] on icon "Open in fullscreen" at bounding box center [622, 189] width 10 height 10
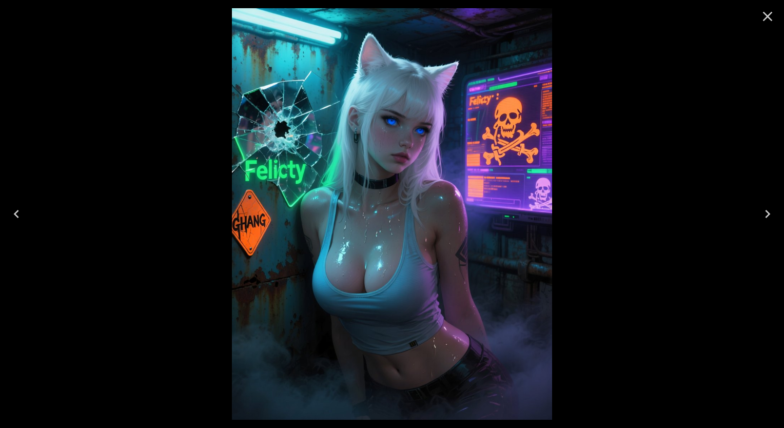
click at [765, 17] on icon "Close" at bounding box center [767, 16] width 16 height 16
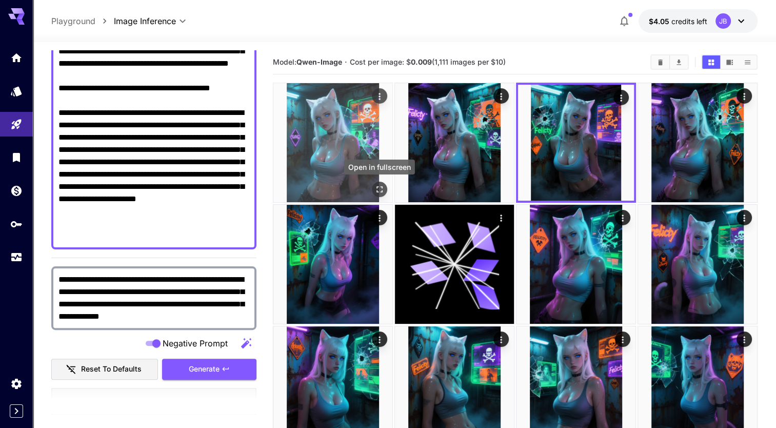
click at [382, 192] on icon "Open in fullscreen" at bounding box center [379, 189] width 10 height 10
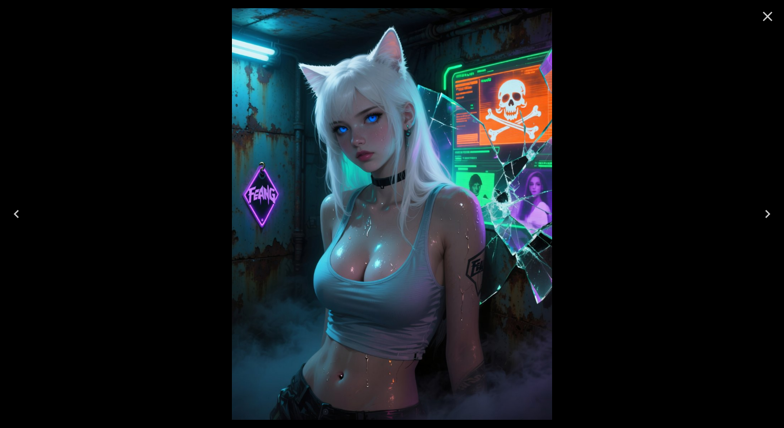
click at [765, 16] on icon "Close" at bounding box center [767, 16] width 16 height 16
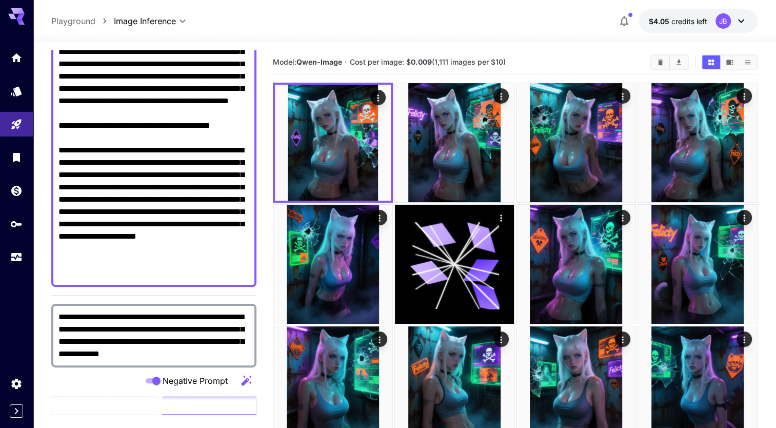
scroll to position [193, 0]
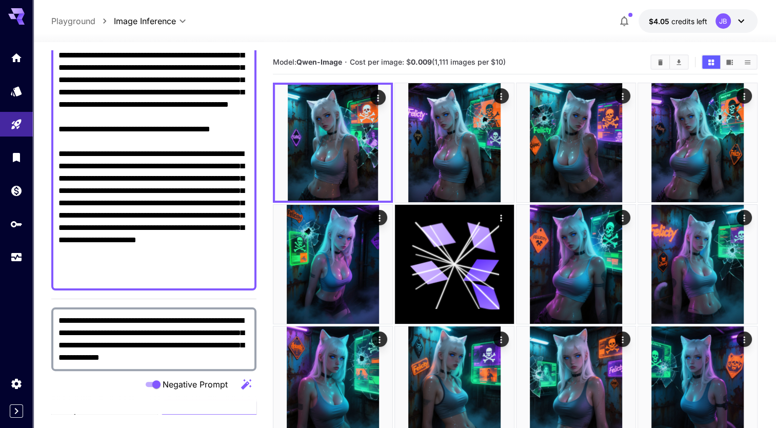
click at [183, 117] on textarea "Negative Prompt" at bounding box center [153, 117] width 191 height 332
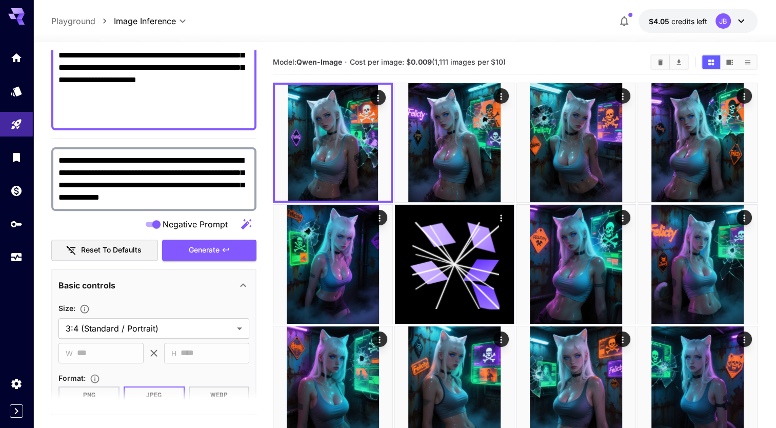
scroll to position [371, 0]
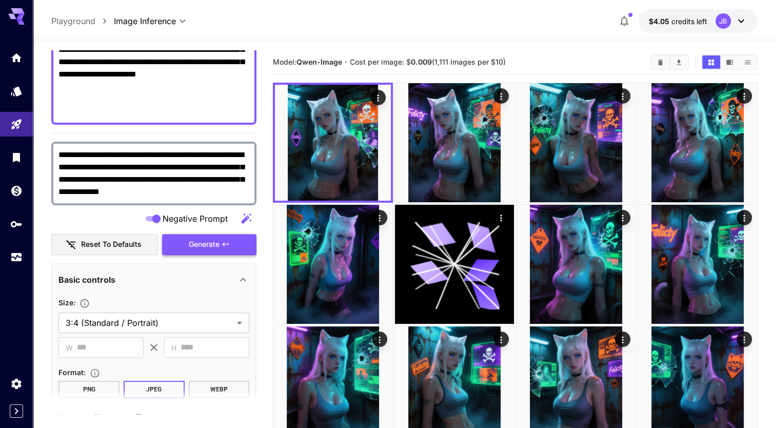
type textarea "**********"
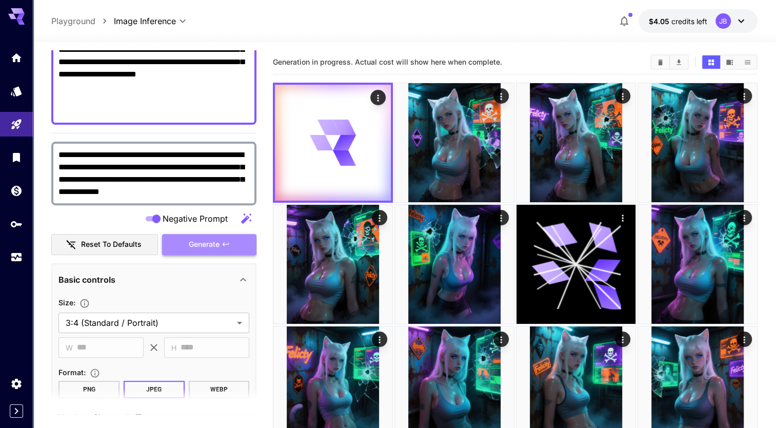
click at [212, 246] on span "Generate" at bounding box center [204, 244] width 31 height 13
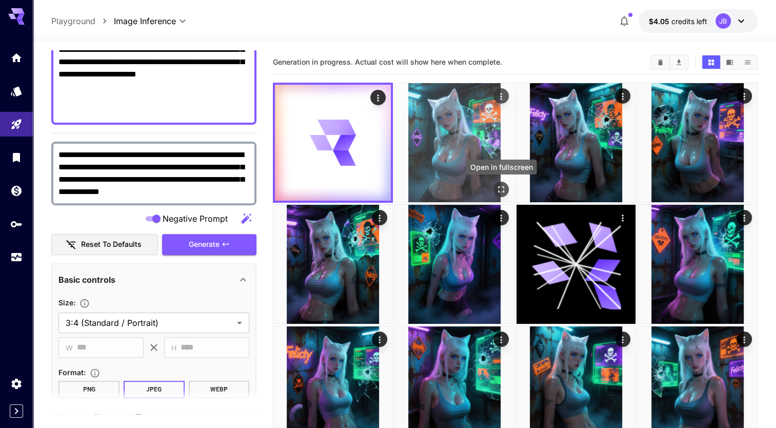
click at [504, 188] on icon "Open in fullscreen" at bounding box center [501, 189] width 6 height 6
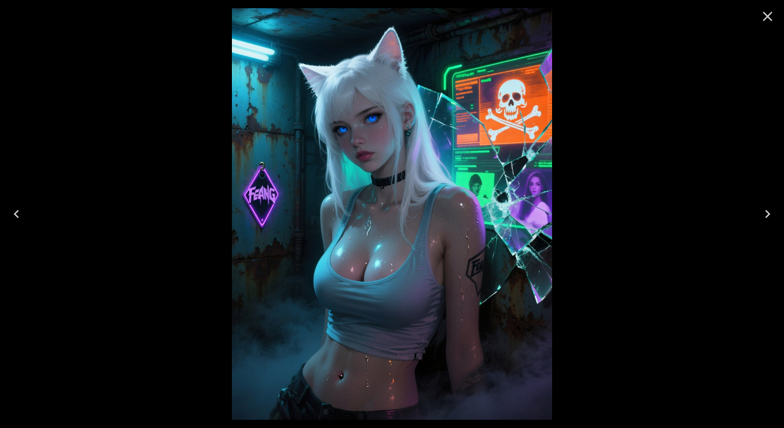
click at [766, 17] on icon "Close" at bounding box center [768, 17] width 10 height 10
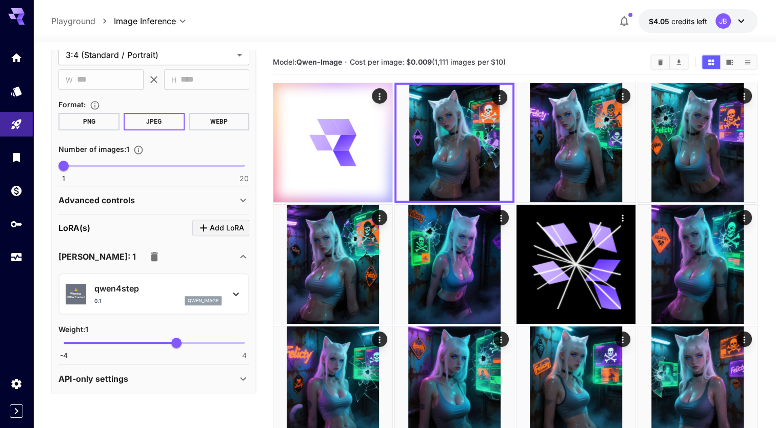
scroll to position [640, 0]
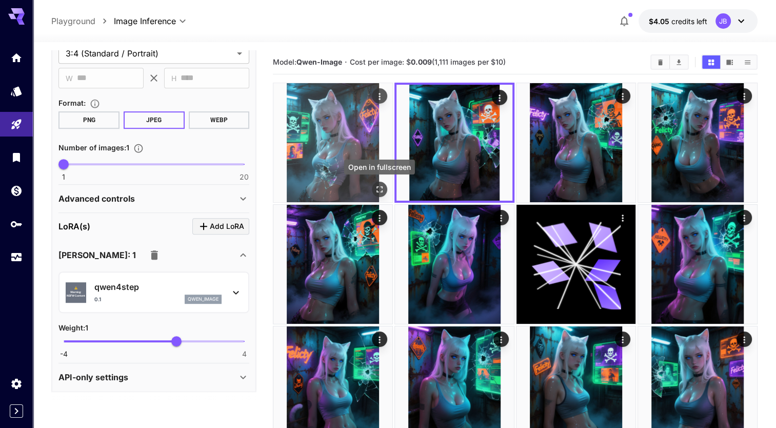
click at [377, 190] on icon "Open in fullscreen" at bounding box center [379, 189] width 10 height 10
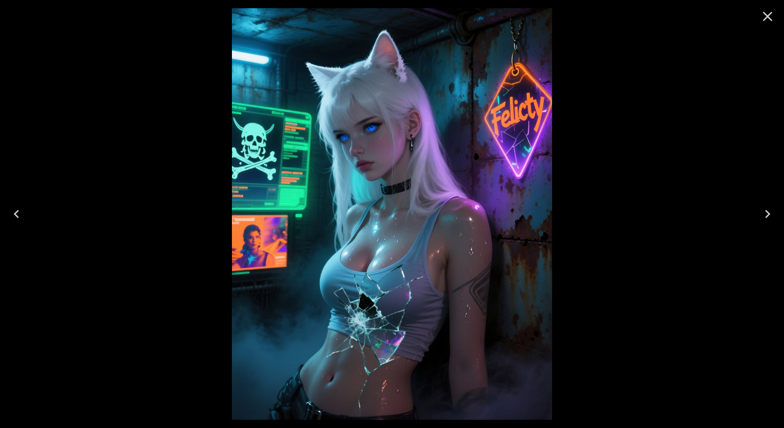
click at [765, 19] on icon "Close" at bounding box center [767, 16] width 16 height 16
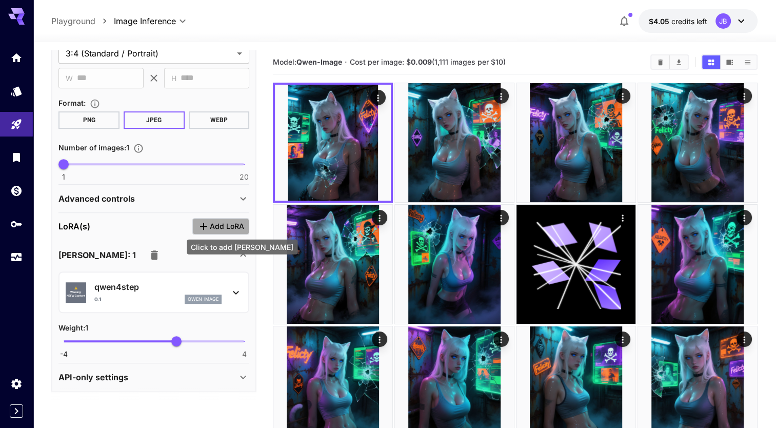
click at [226, 227] on span "Add LoRA" at bounding box center [227, 226] width 34 height 13
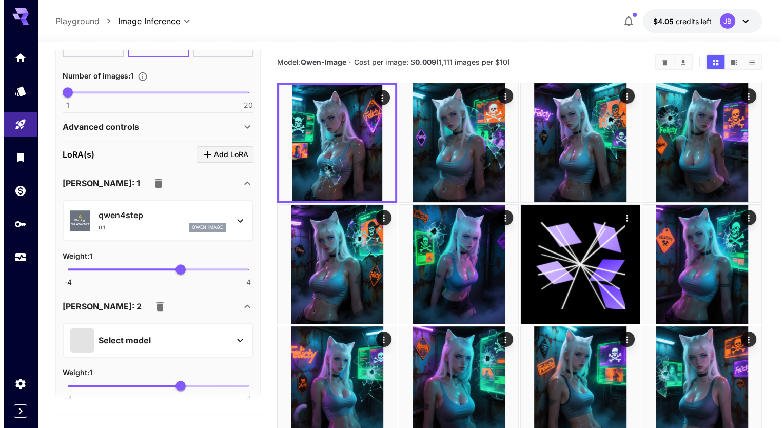
scroll to position [716, 0]
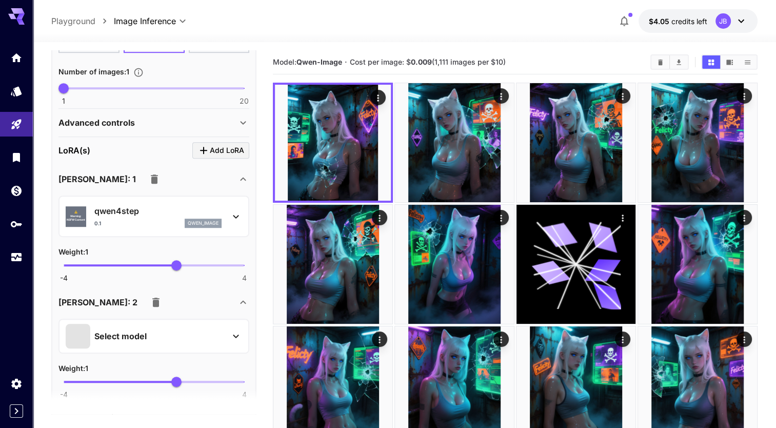
click at [166, 333] on div "Select model" at bounding box center [146, 336] width 160 height 25
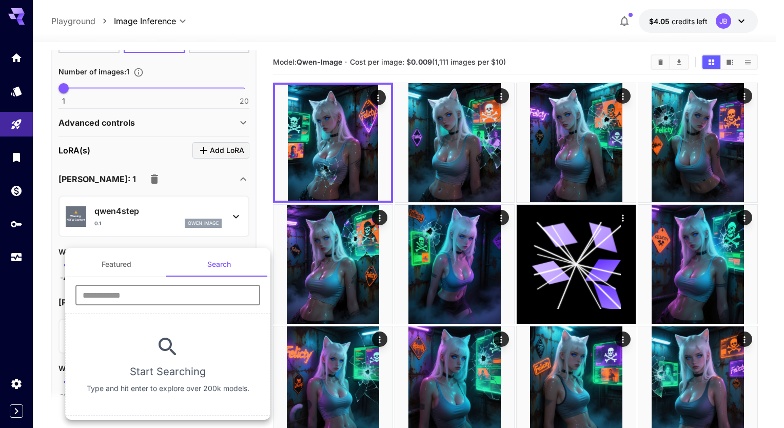
click at [187, 302] on input "text" at bounding box center [167, 295] width 185 height 21
type input "*"
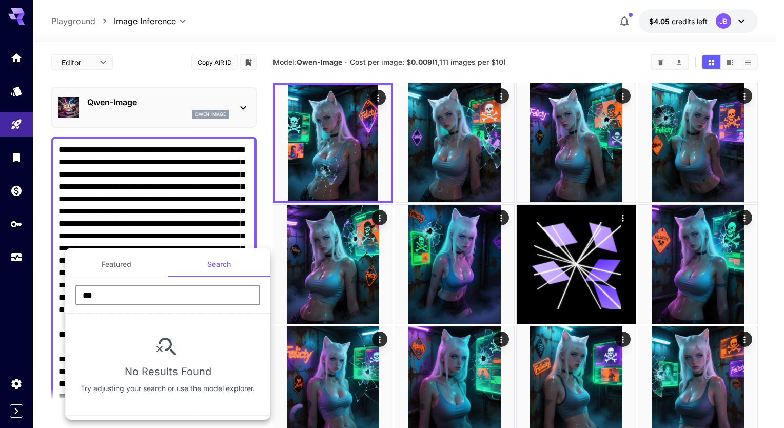
scroll to position [716, 0]
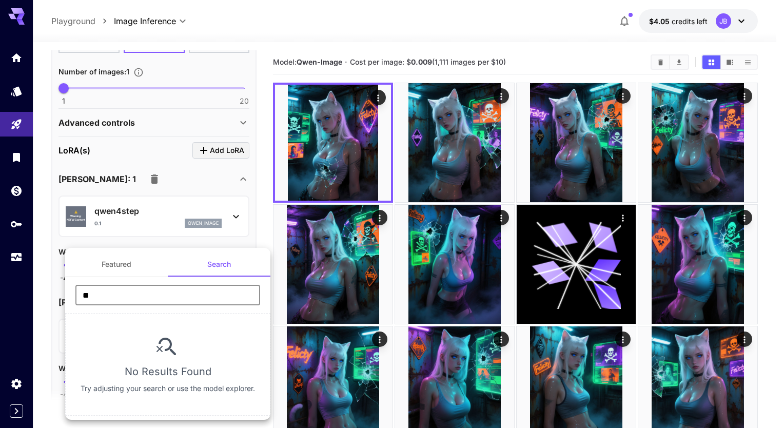
type input "*"
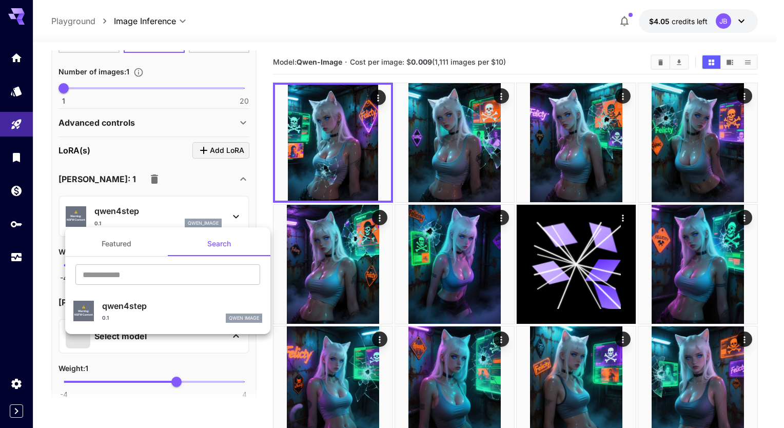
click at [186, 184] on div at bounding box center [392, 214] width 784 height 428
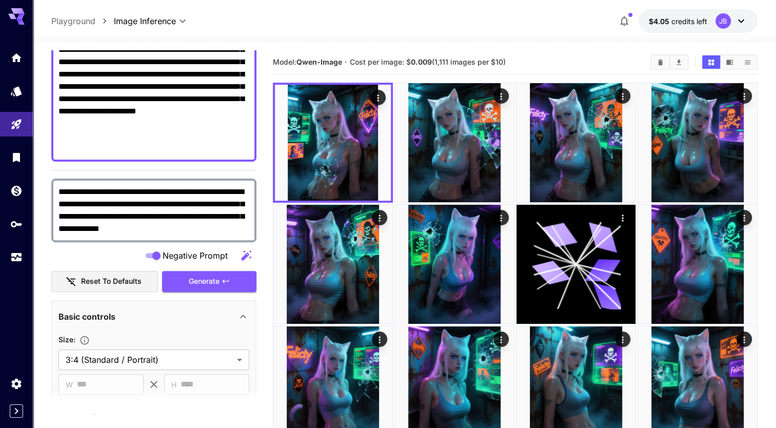
scroll to position [333, 0]
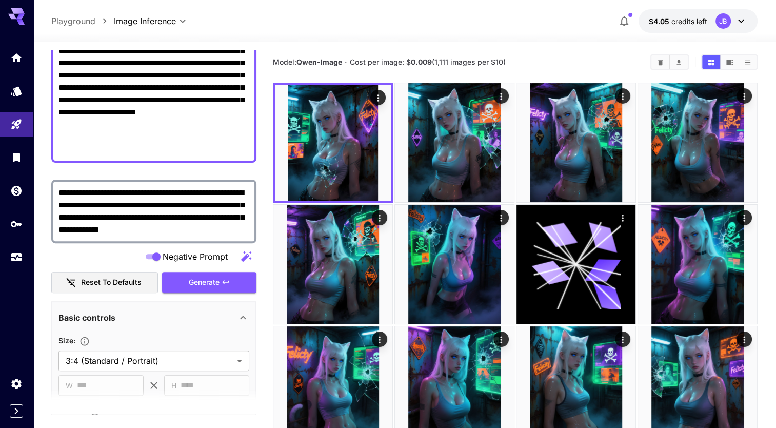
click at [195, 230] on textarea "**********" at bounding box center [153, 211] width 191 height 49
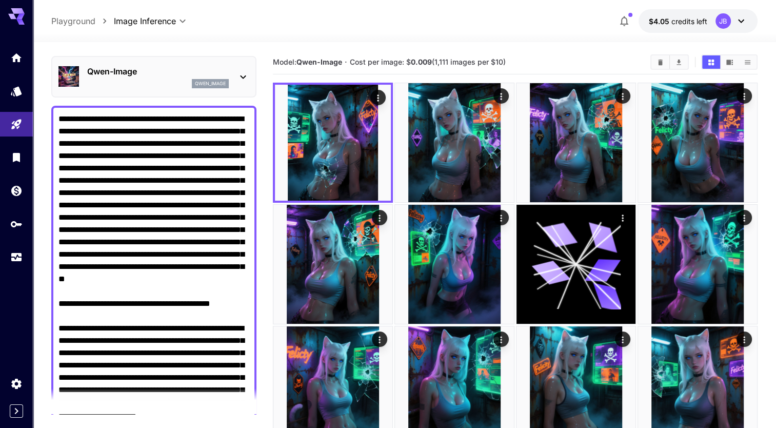
scroll to position [31, 0]
drag, startPoint x: 175, startPoint y: 157, endPoint x: 232, endPoint y: 168, distance: 57.9
click at [232, 168] on textarea "Negative Prompt" at bounding box center [153, 285] width 191 height 345
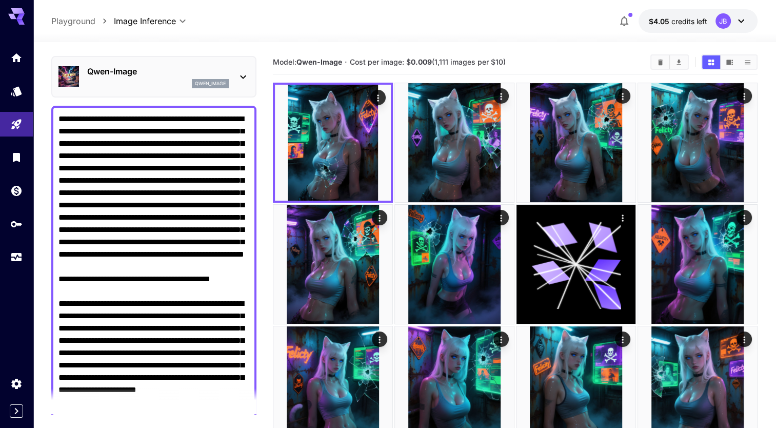
drag, startPoint x: 113, startPoint y: 254, endPoint x: 178, endPoint y: 267, distance: 67.0
click at [178, 267] on textarea "Negative Prompt" at bounding box center [153, 279] width 191 height 332
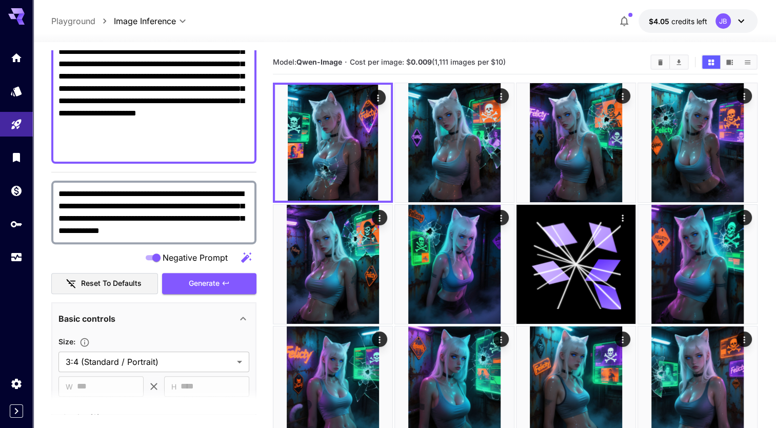
scroll to position [303, 0]
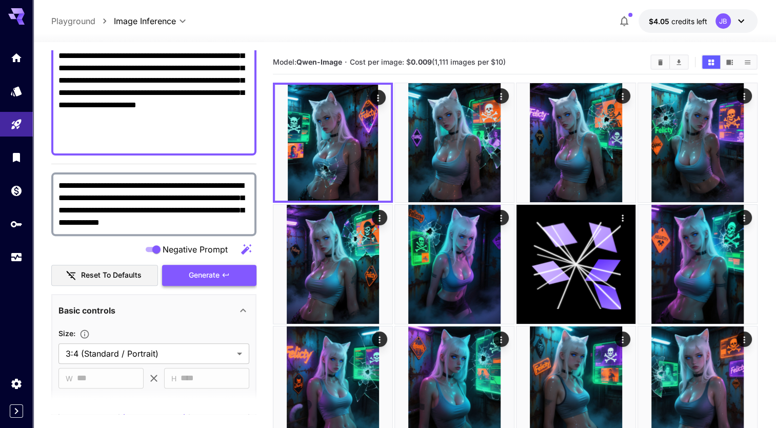
type textarea "**********"
click at [211, 277] on span "Generate" at bounding box center [204, 275] width 31 height 13
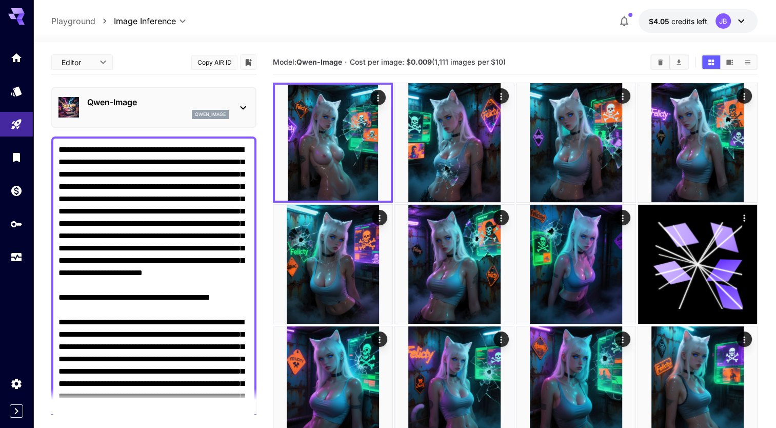
scroll to position [303, 0]
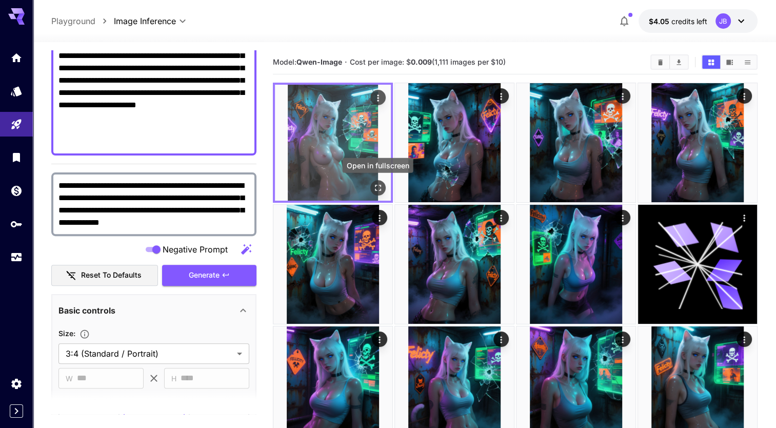
click at [378, 189] on icon "Open in fullscreen" at bounding box center [378, 188] width 10 height 10
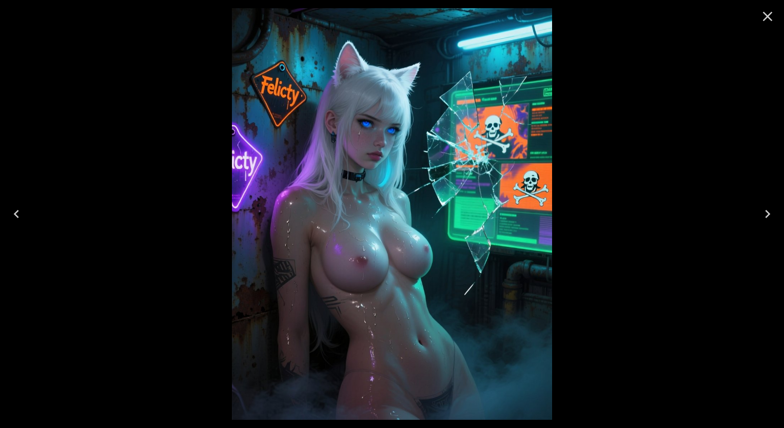
click at [767, 17] on icon "Close" at bounding box center [767, 16] width 16 height 16
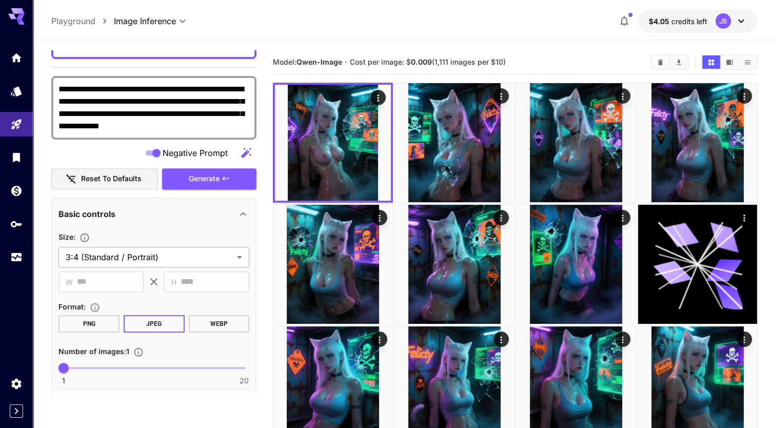
scroll to position [402, 0]
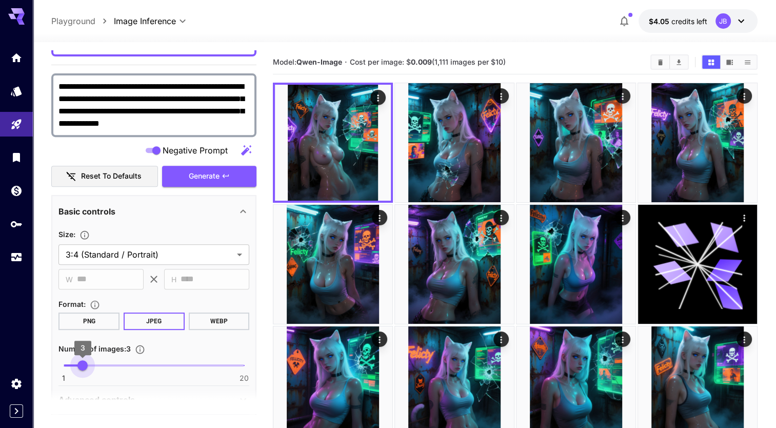
click at [87, 367] on span "1 20 3" at bounding box center [154, 364] width 181 height 15
type input "*"
click at [98, 365] on span "1 20 5" at bounding box center [154, 364] width 181 height 15
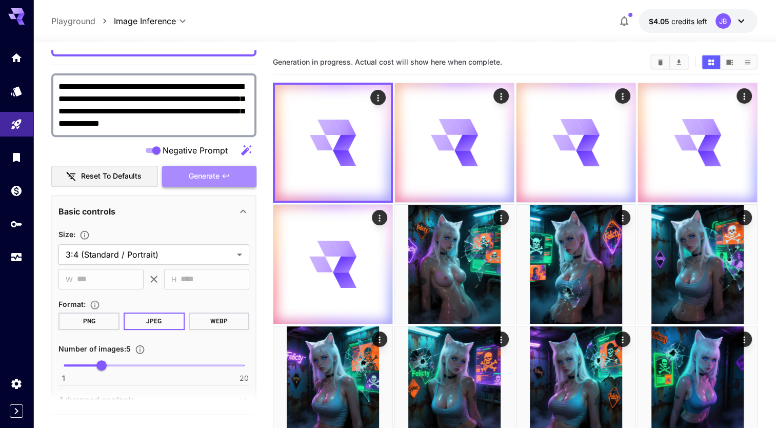
click at [222, 185] on button "Generate" at bounding box center [209, 176] width 94 height 21
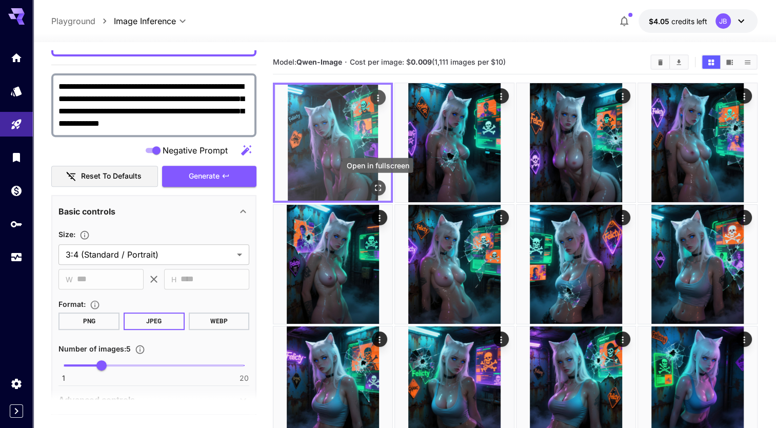
click at [376, 186] on icon "Open in fullscreen" at bounding box center [378, 188] width 10 height 10
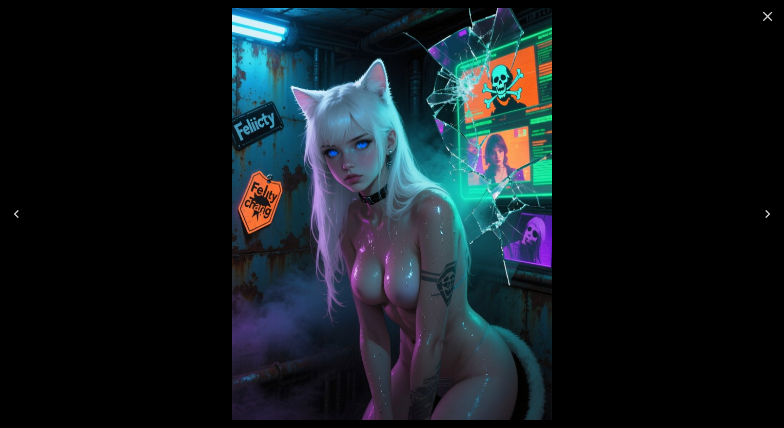
click at [767, 16] on icon "Close" at bounding box center [768, 17] width 10 height 10
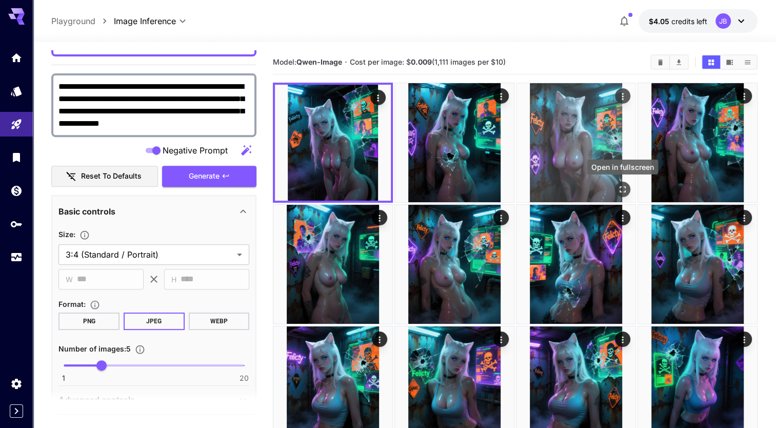
click at [622, 188] on icon "Open in fullscreen" at bounding box center [622, 189] width 10 height 10
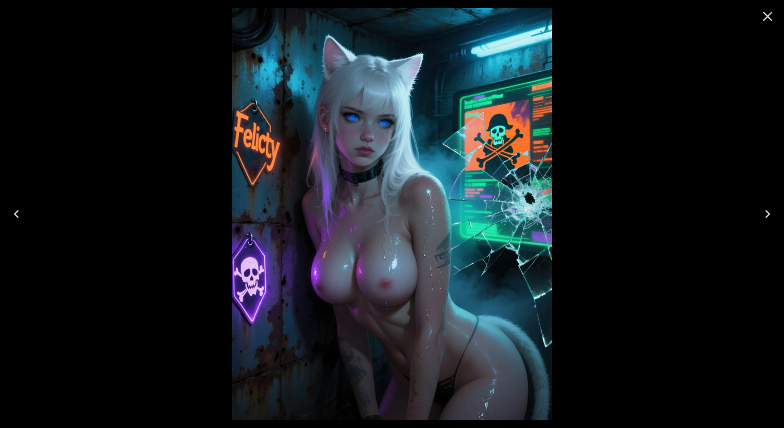
click at [768, 15] on icon "Close" at bounding box center [768, 17] width 10 height 10
